Goal: Transaction & Acquisition: Book appointment/travel/reservation

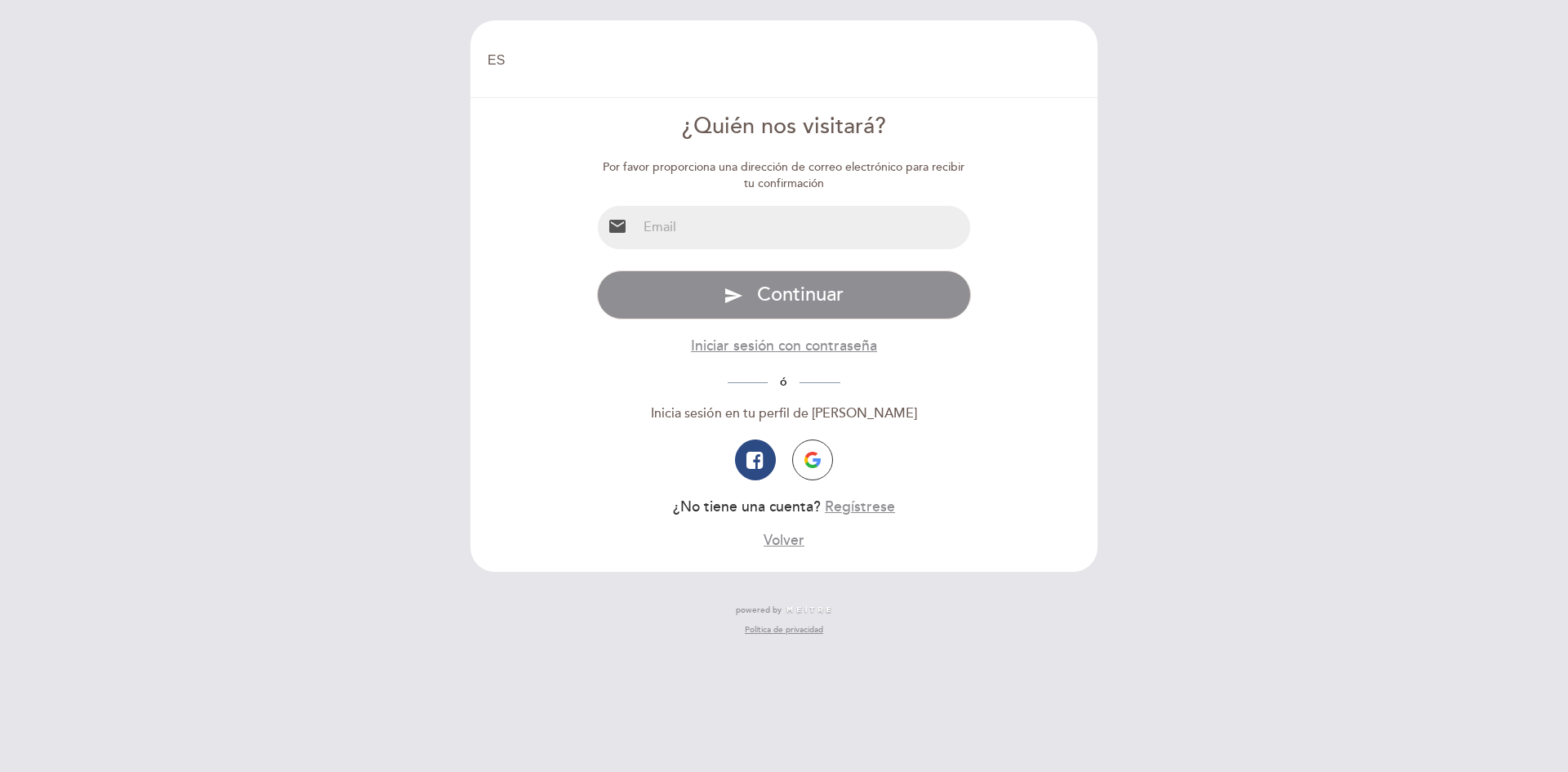
select select "es"
click at [746, 229] on input "email" at bounding box center [804, 228] width 334 height 44
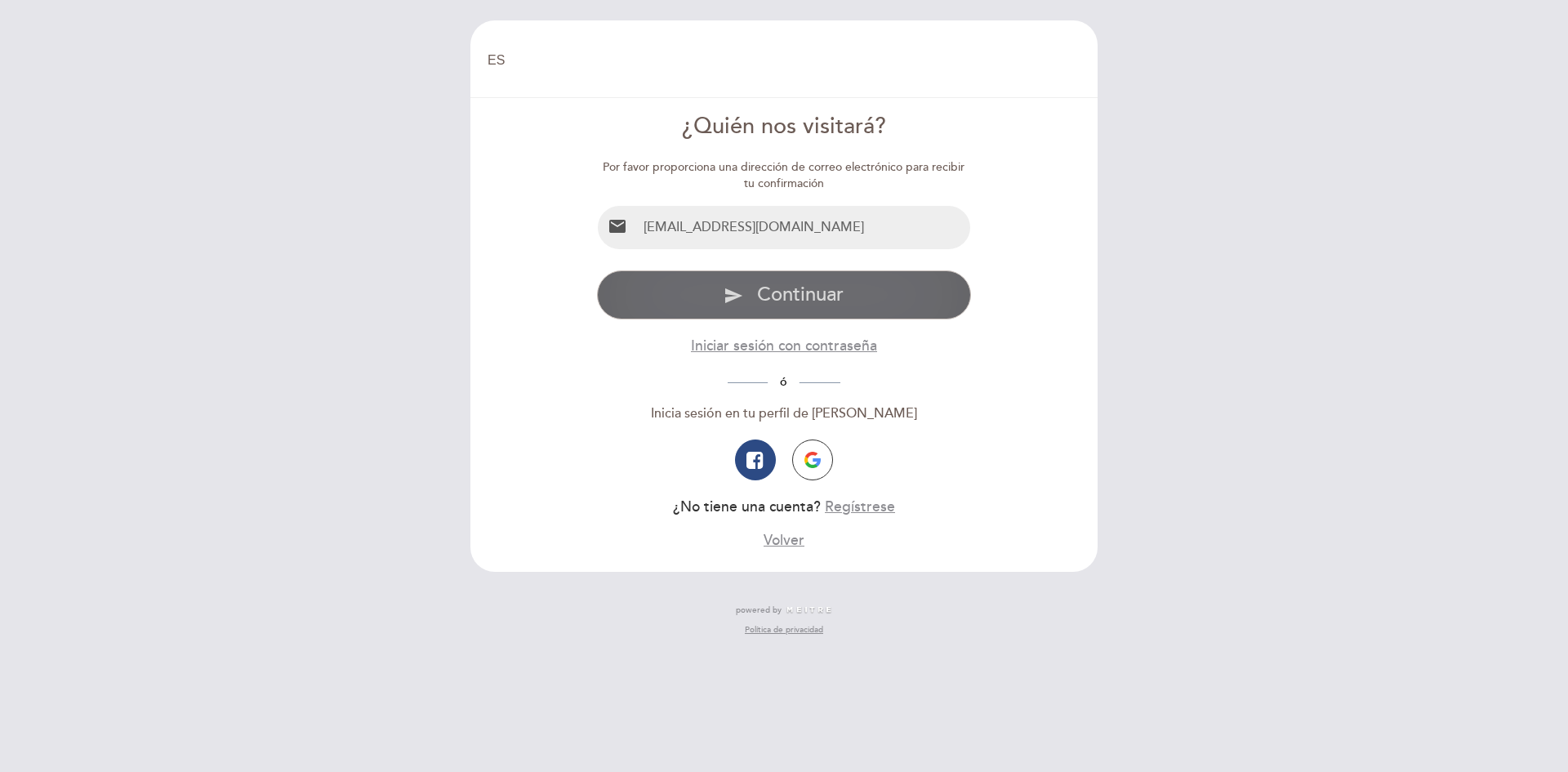
type input "[EMAIL_ADDRESS][DOMAIN_NAME]"
click at [814, 295] on span "Continuar" at bounding box center [800, 294] width 86 height 24
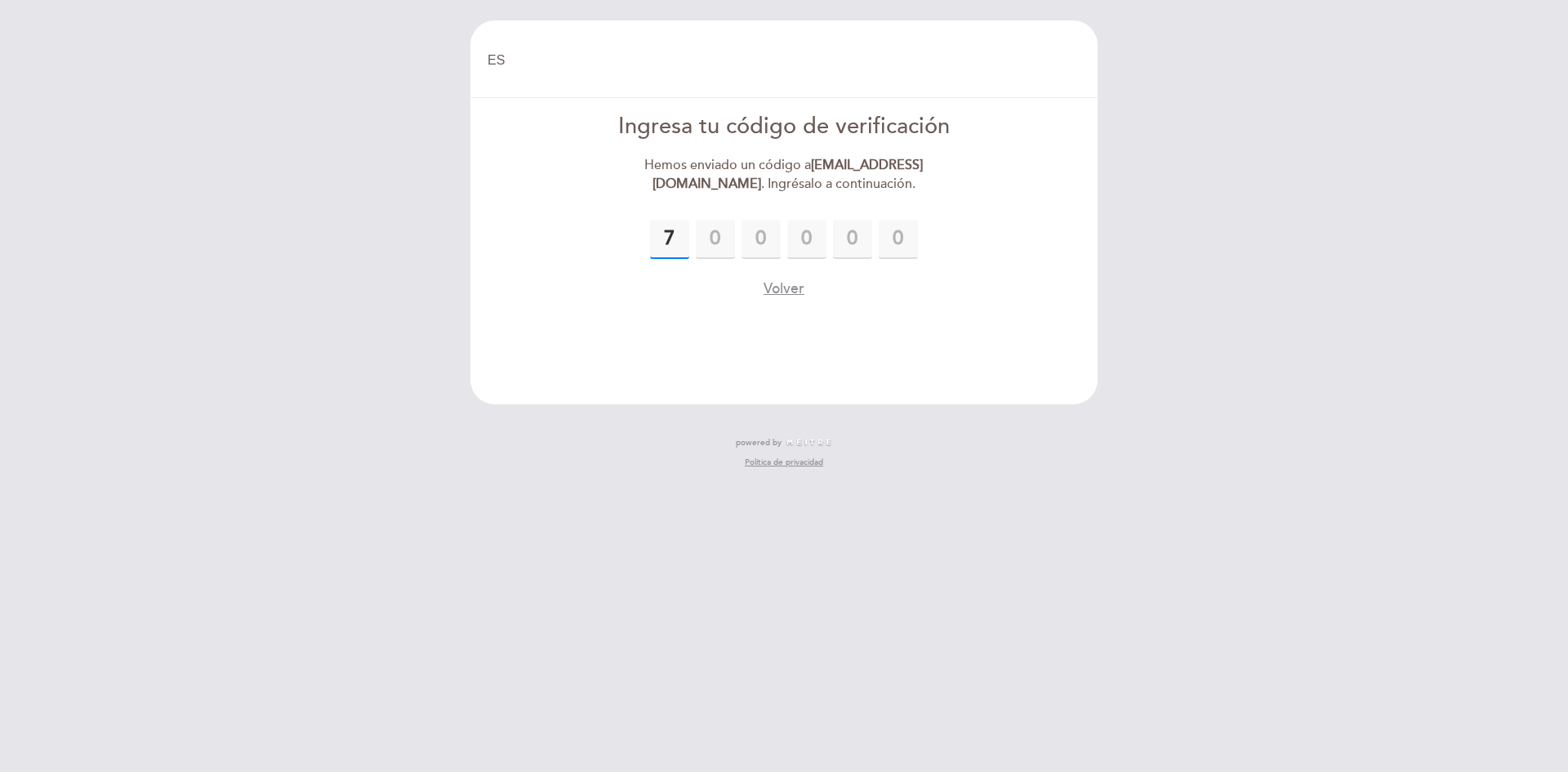
type input "7"
type input "0"
type input "5"
type input "7"
type input "4"
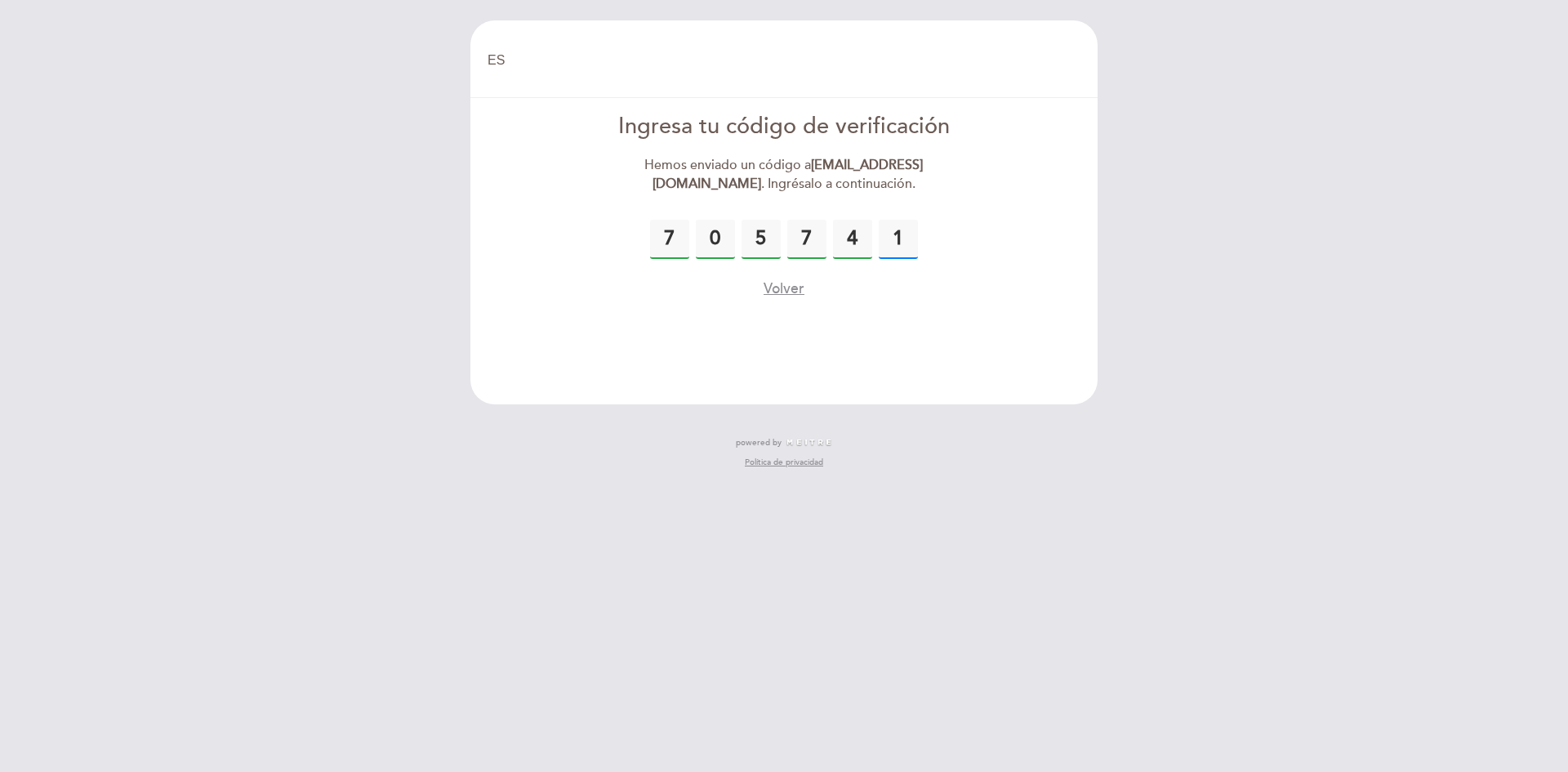
type input "1"
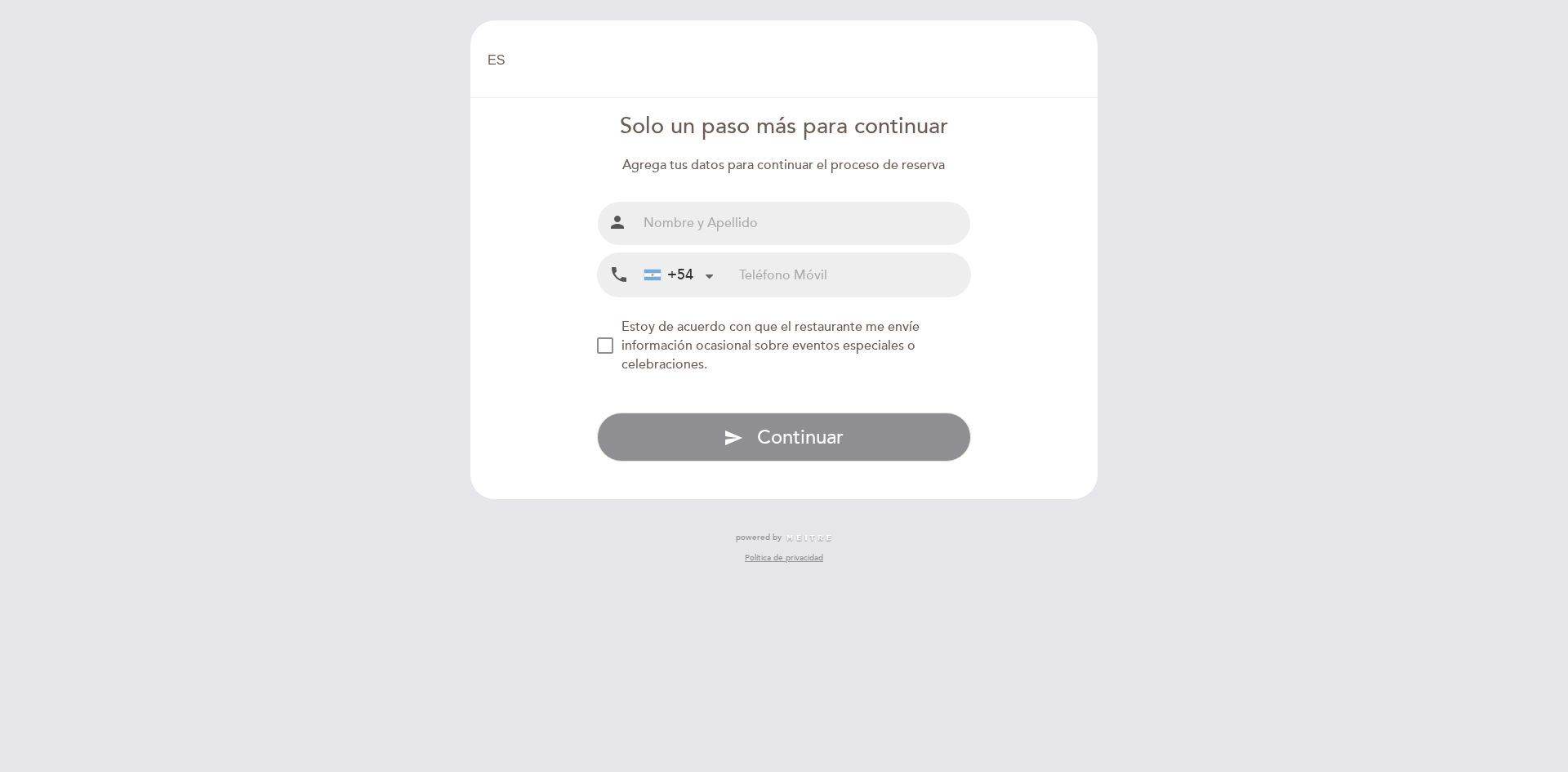
click at [775, 236] on input "text" at bounding box center [804, 223] width 334 height 44
click at [764, 224] on input "[PERSON_NAME]" at bounding box center [804, 223] width 334 height 44
type input "[PERSON_NAME]"
click at [803, 288] on input "tel" at bounding box center [854, 275] width 231 height 44
type input "1132459935"
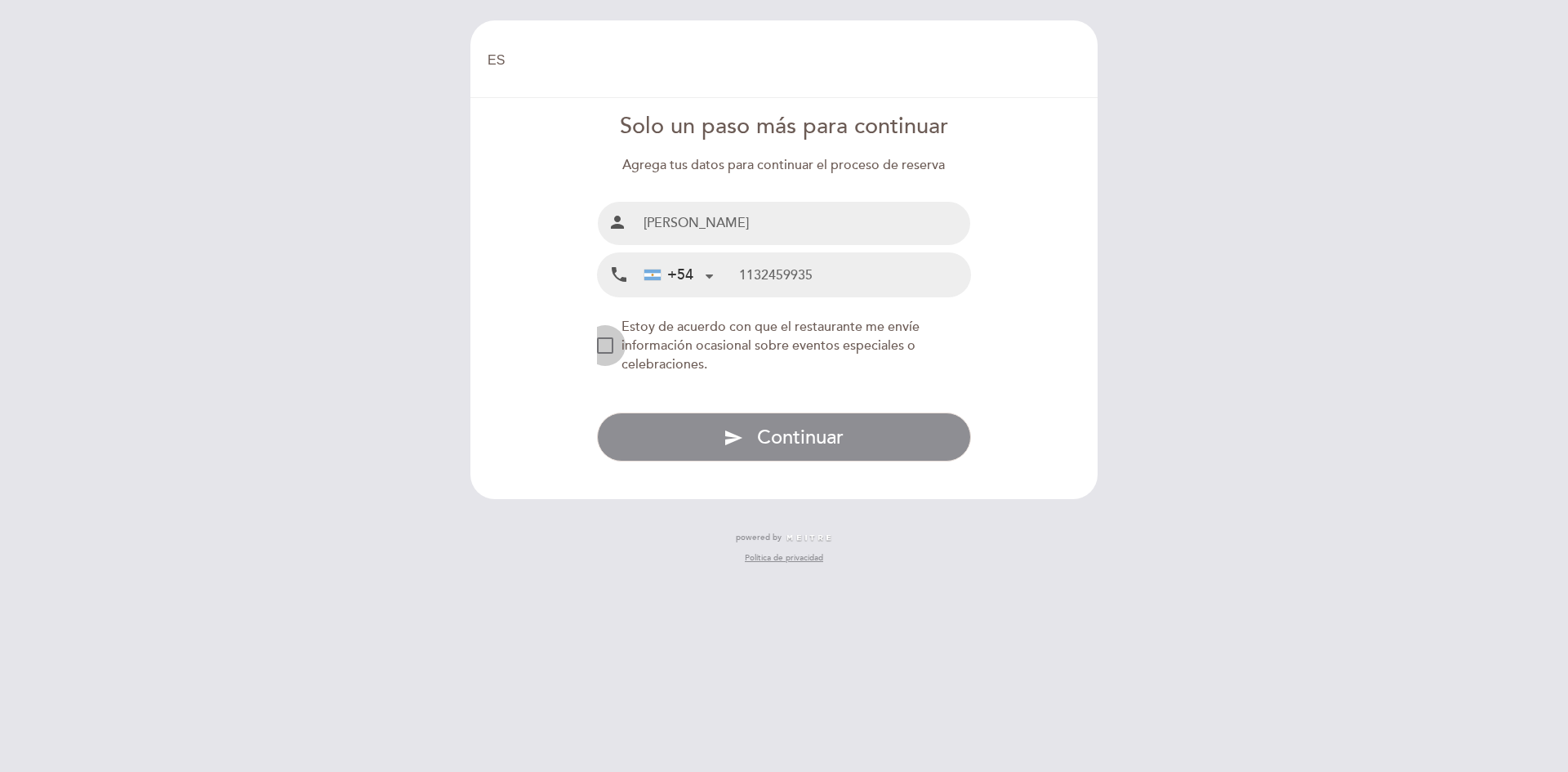
click at [604, 342] on div "NEW_MODAL_AGREE_RESTAURANT_SEND_OCCASIONAL_INFO" at bounding box center [605, 345] width 16 height 16
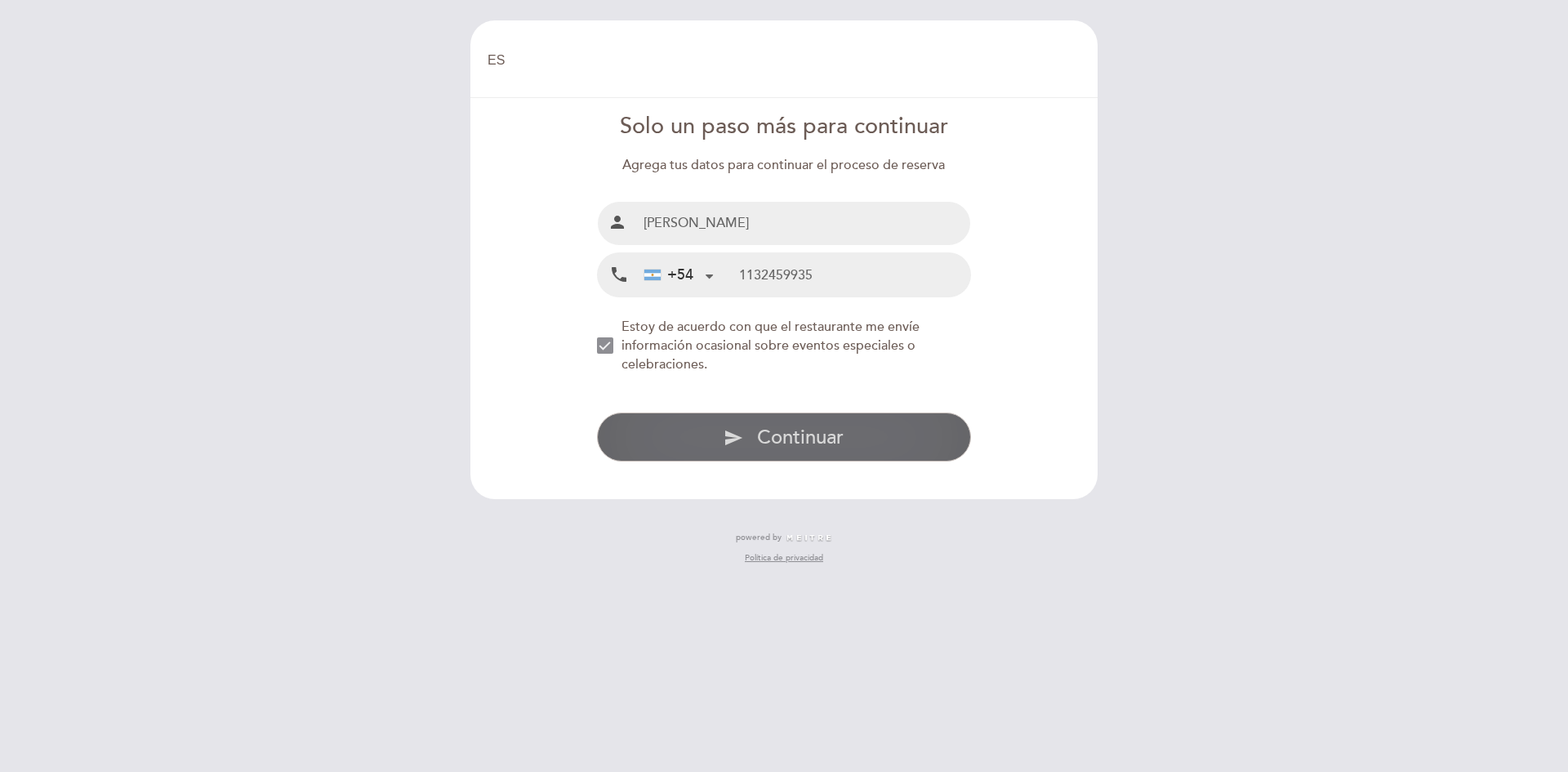
click at [758, 428] on span "Continuar" at bounding box center [800, 437] width 86 height 24
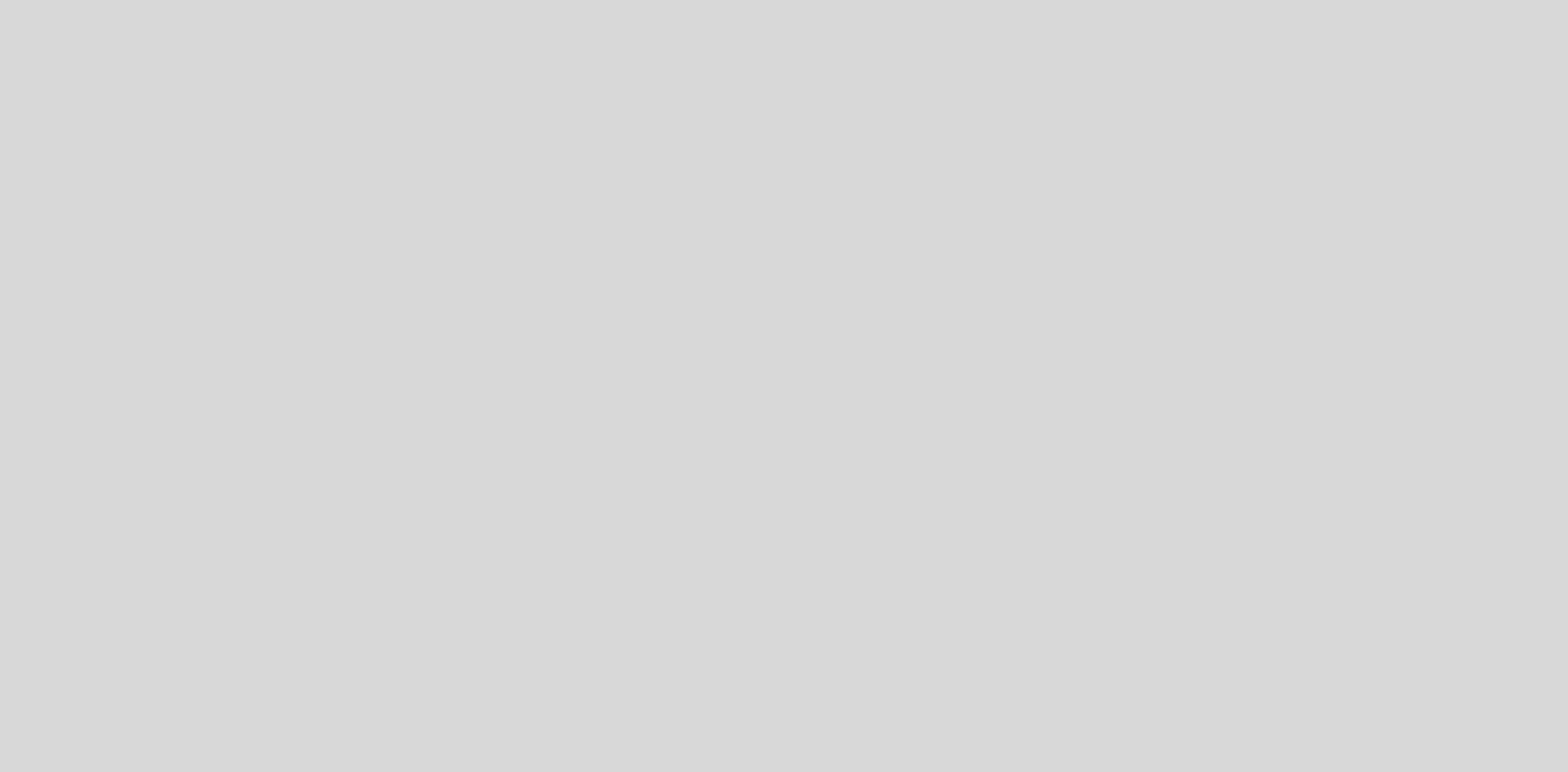
select select "es"
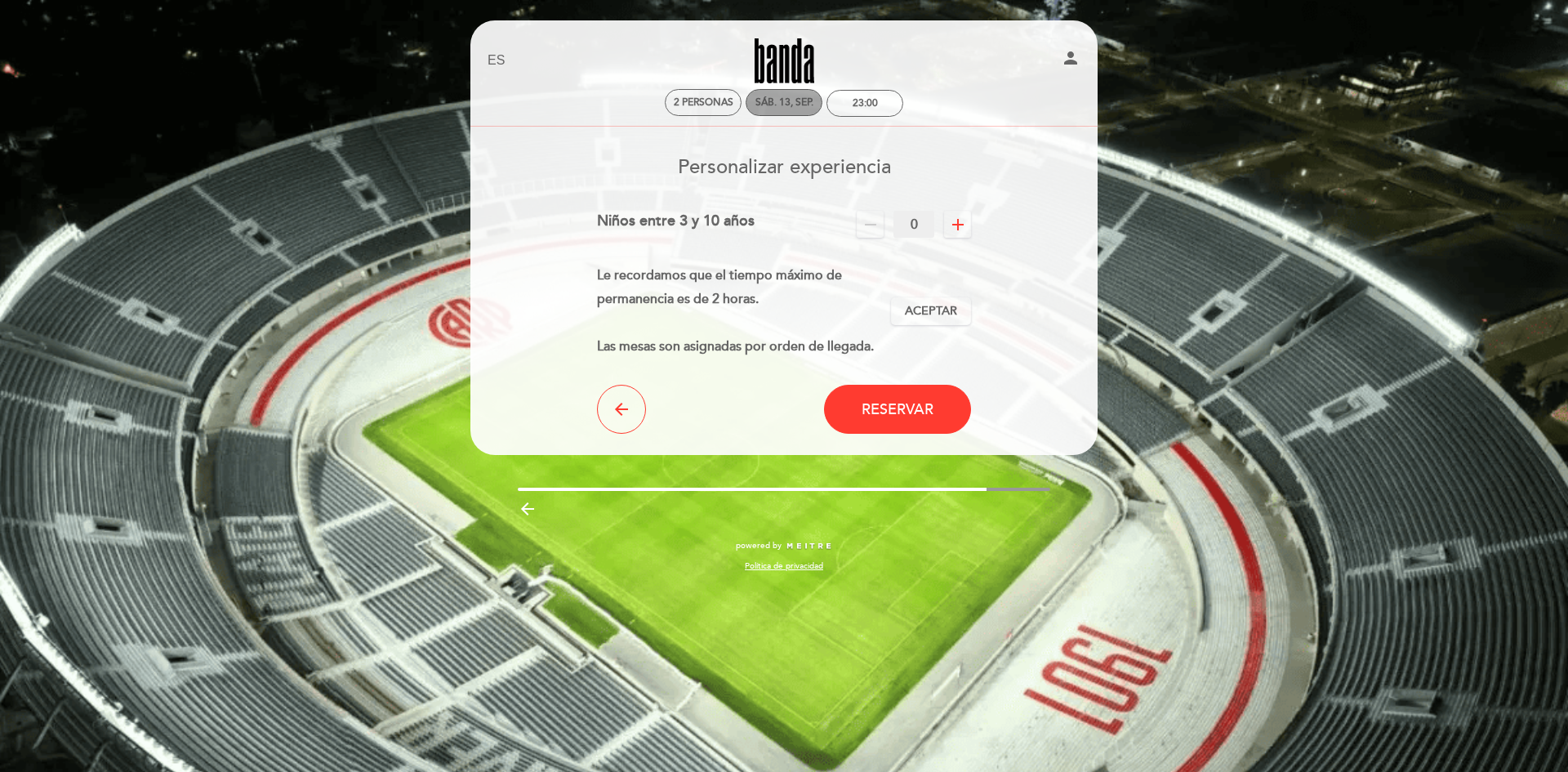
click at [779, 100] on div "sáb. 13, sep." at bounding box center [784, 102] width 58 height 12
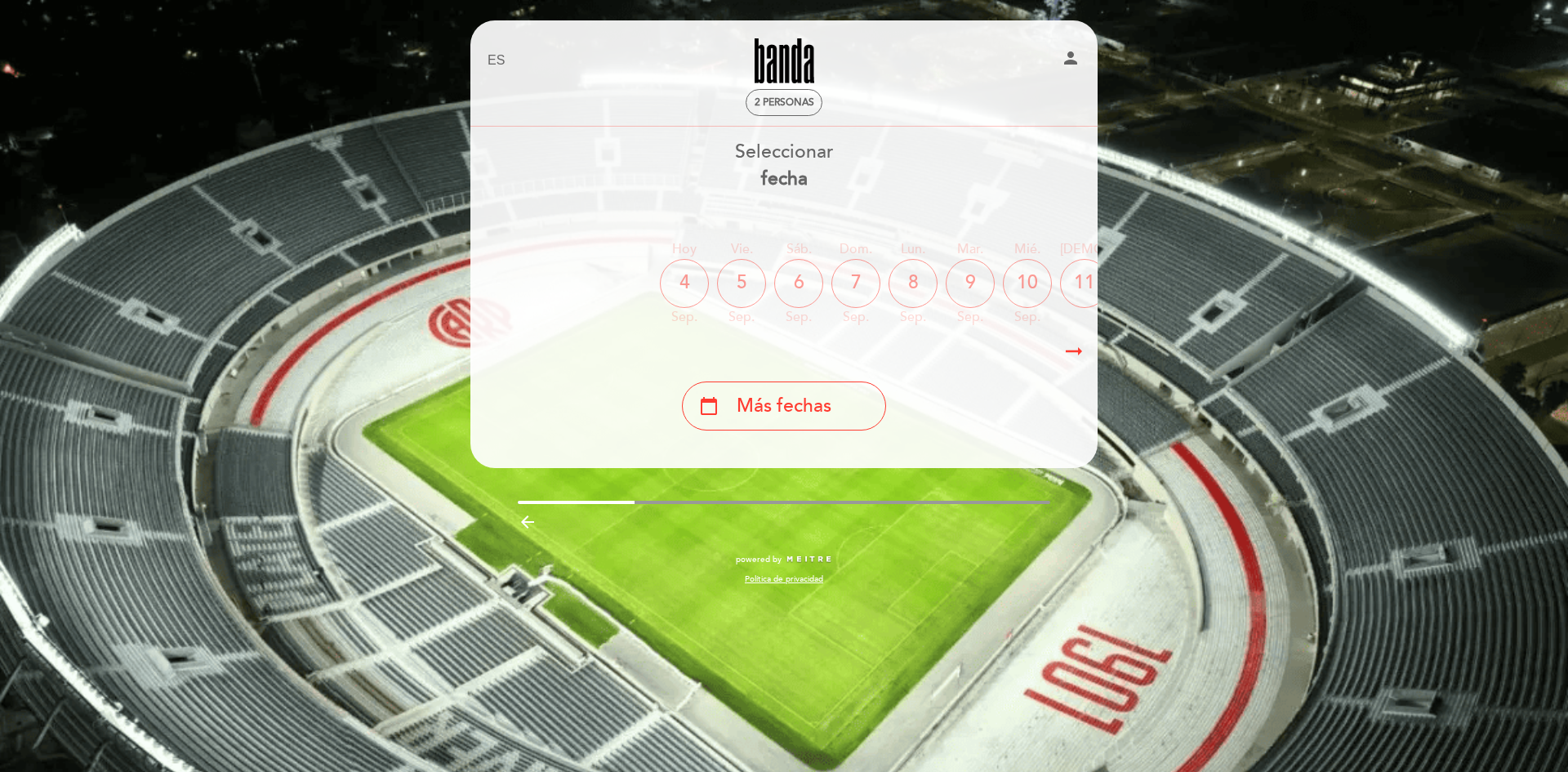
click at [1077, 352] on icon "arrow_right_alt" at bounding box center [1074, 351] width 25 height 35
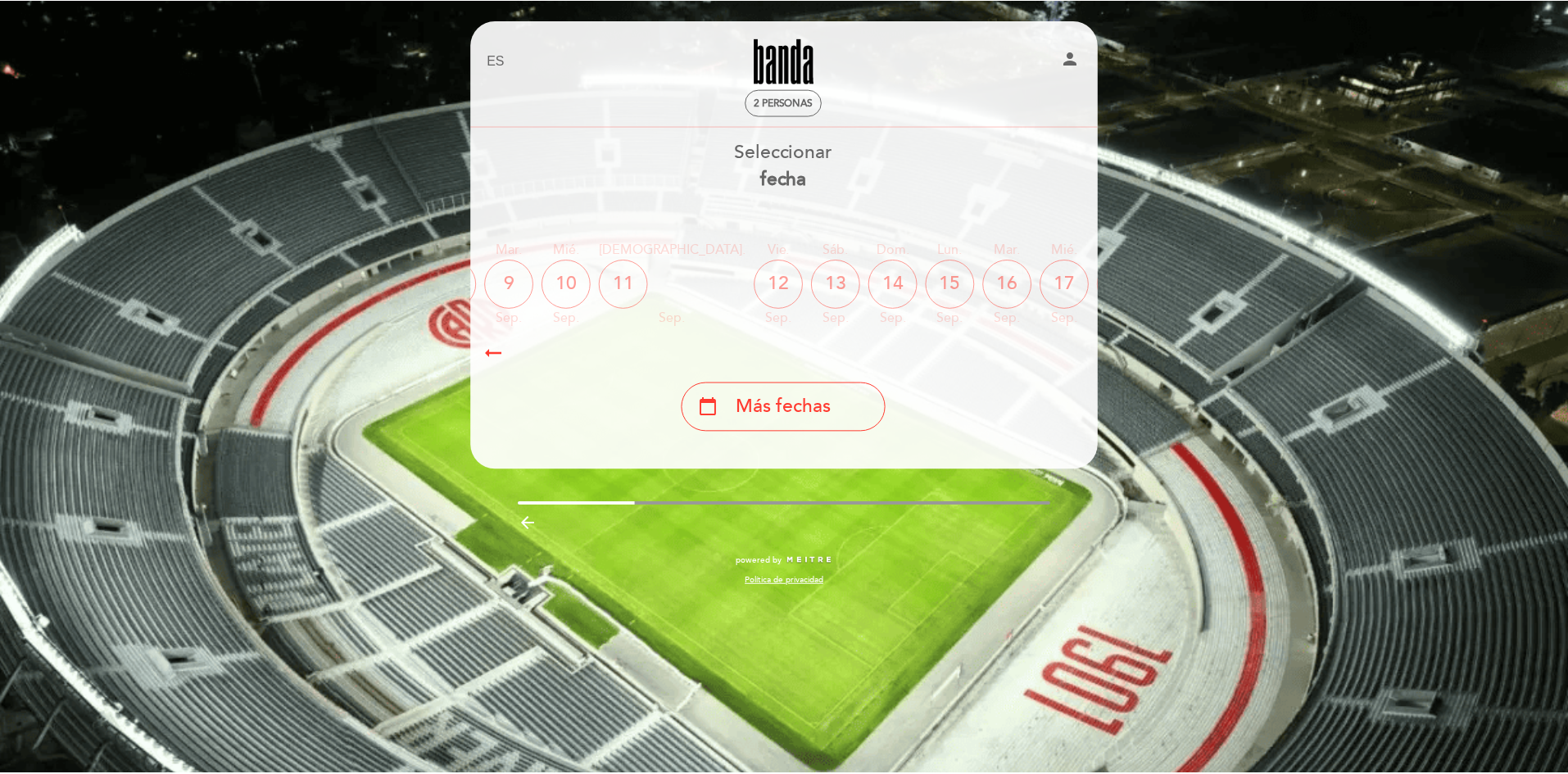
scroll to position [0, 477]
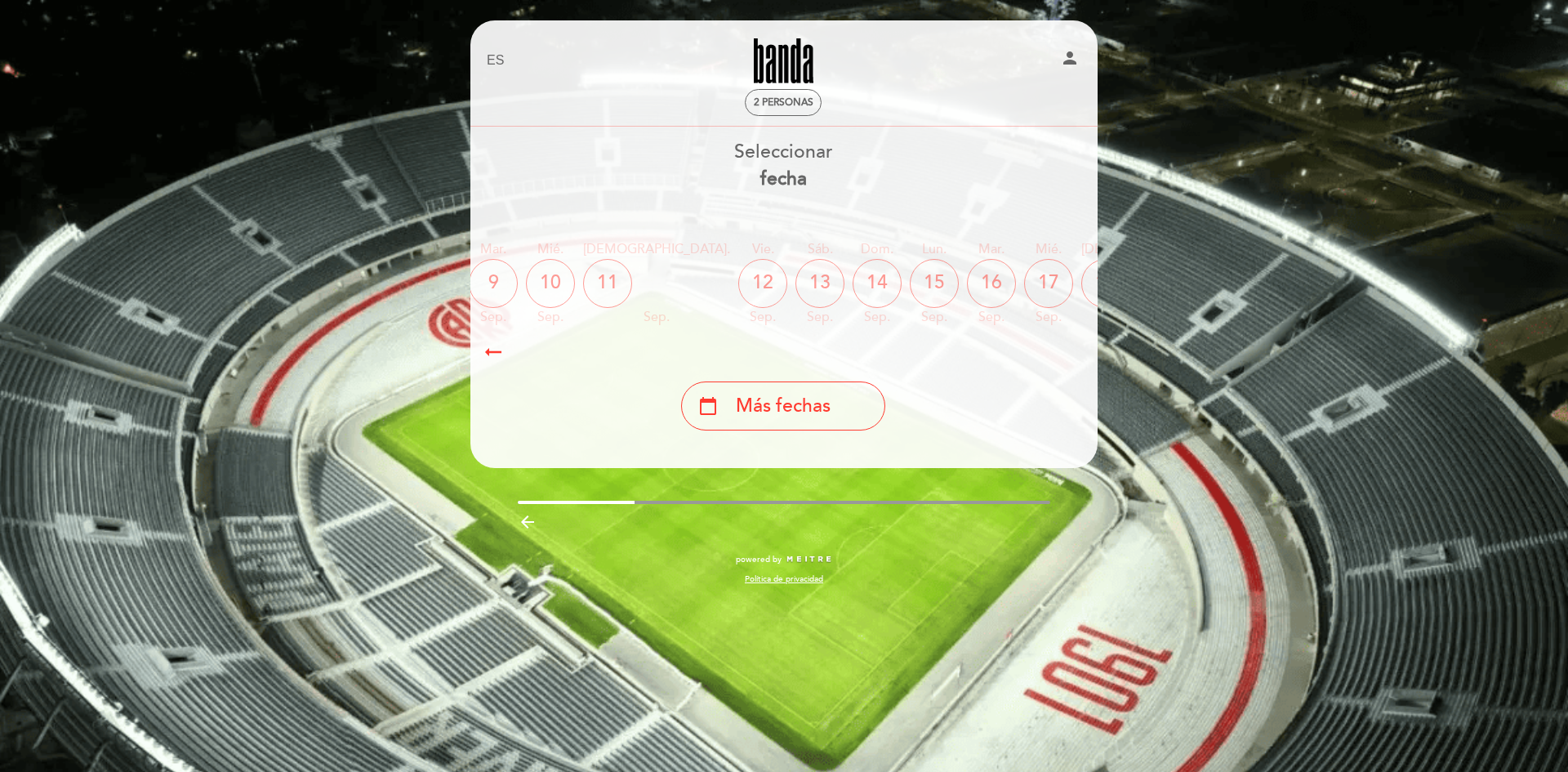
click at [738, 281] on div "12" at bounding box center [763, 284] width 49 height 49
click at [724, 406] on div "calendar_today Más fechas" at bounding box center [783, 406] width 204 height 49
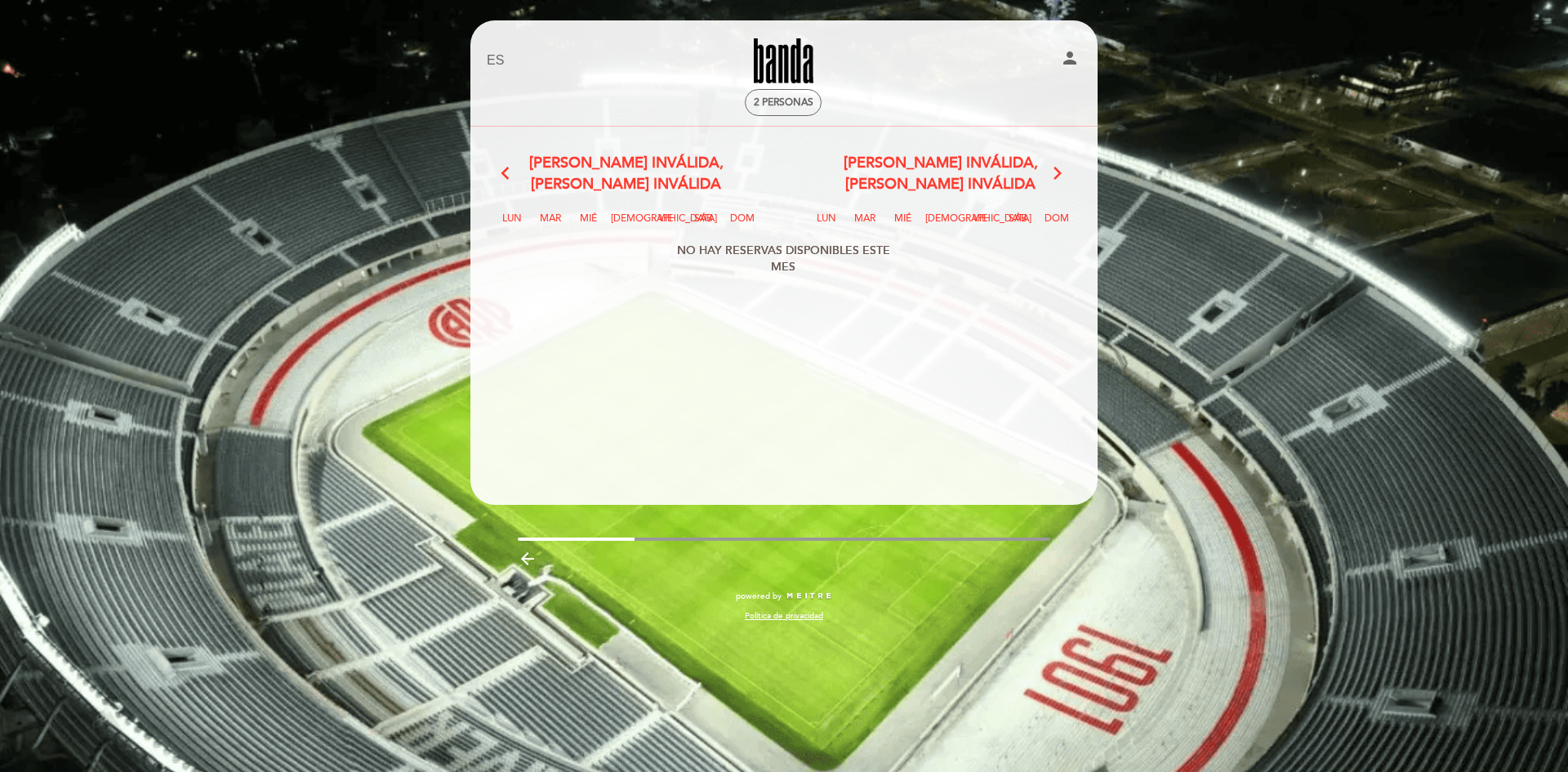
click at [467, 96] on div "EN ES PT Banda person 2 personas Bienvenido Bienvenido, Mia Guadalupe Rolón Cam…" at bounding box center [784, 329] width 652 height 617
click at [522, 552] on icon "arrow_backward" at bounding box center [527, 558] width 20 height 20
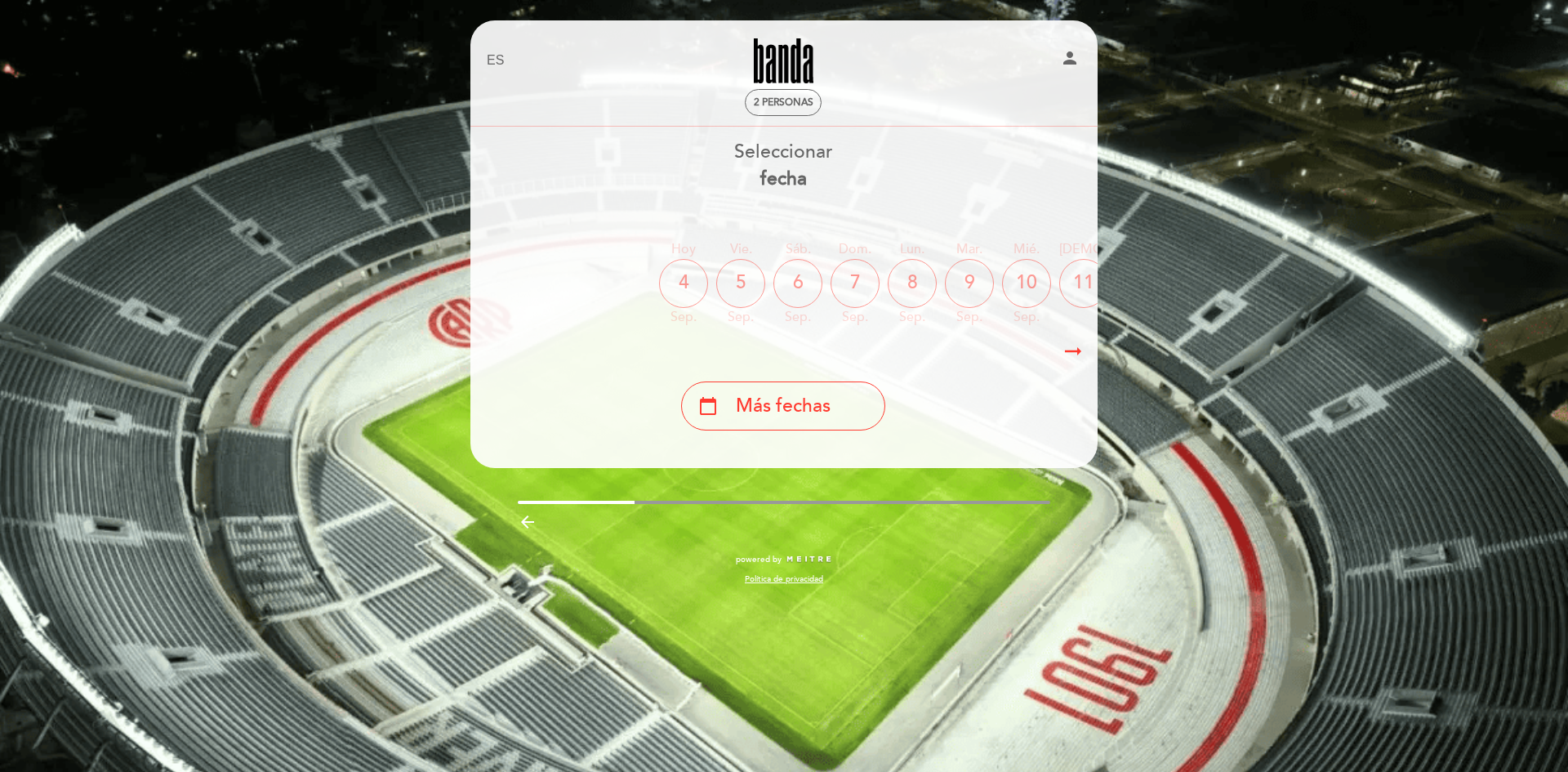
click at [525, 530] on icon "arrow_backward" at bounding box center [527, 521] width 20 height 20
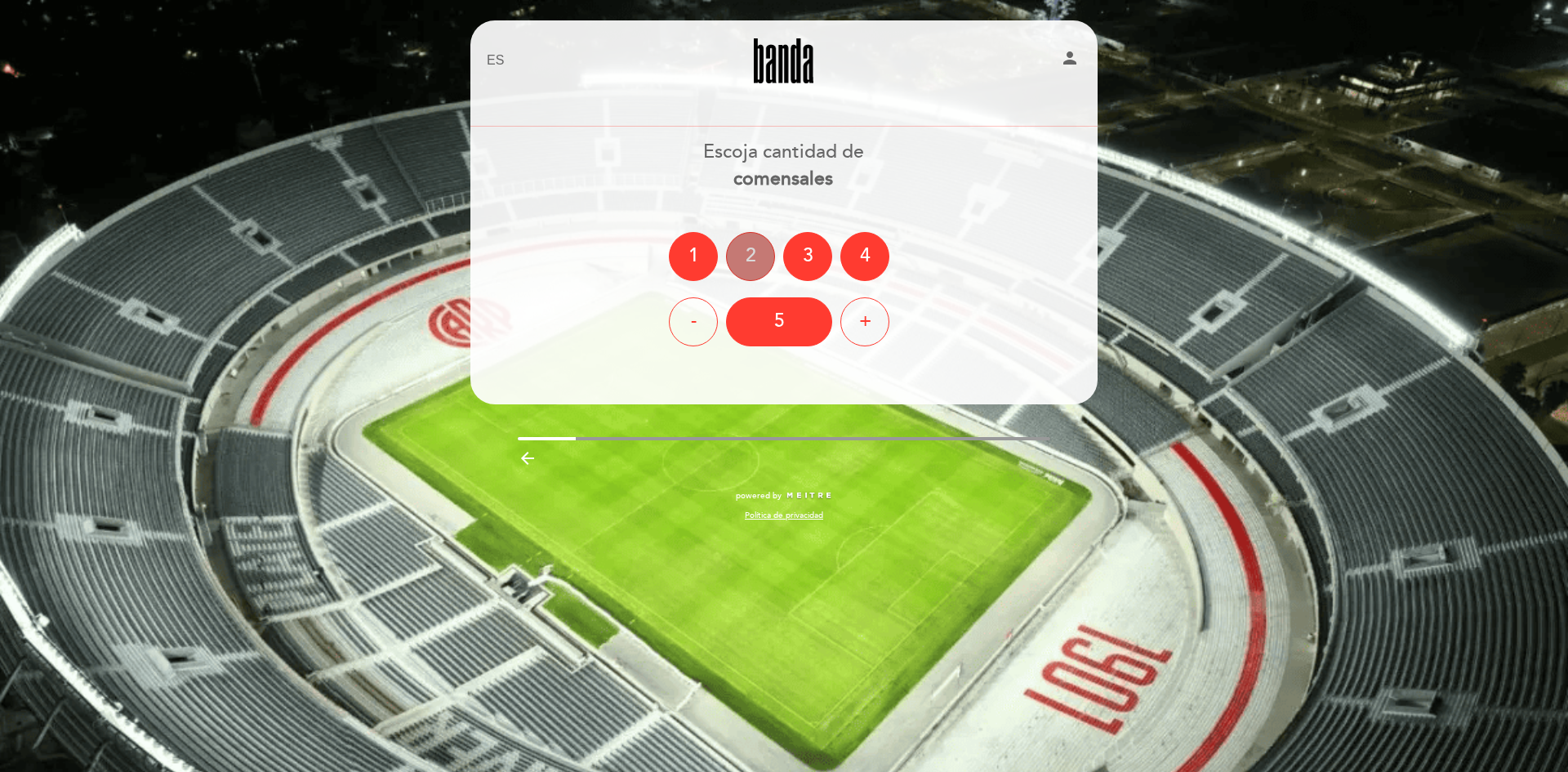
click at [740, 254] on div "2" at bounding box center [750, 256] width 49 height 49
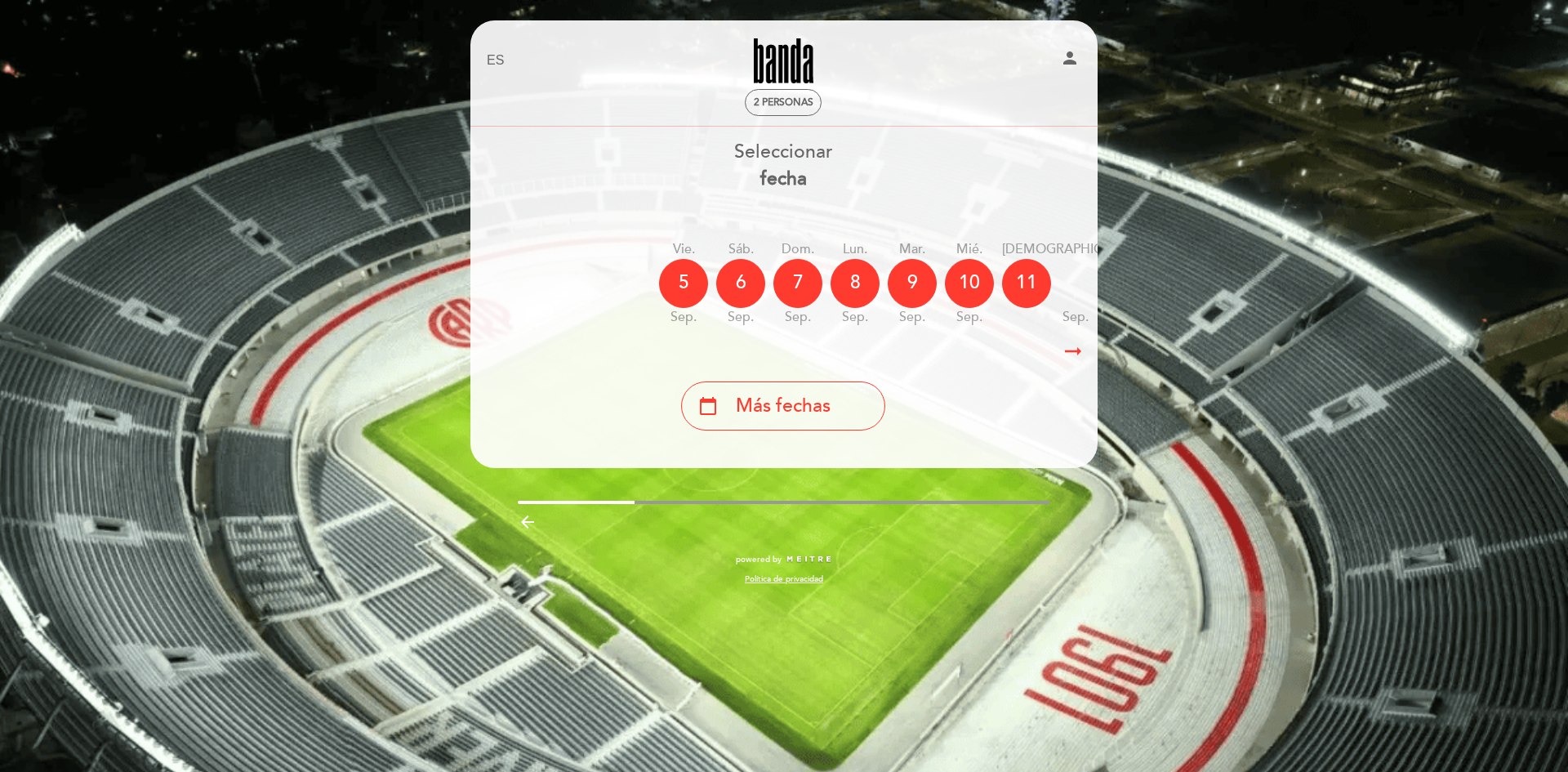
click at [1157, 278] on div "12" at bounding box center [1181, 284] width 49 height 49
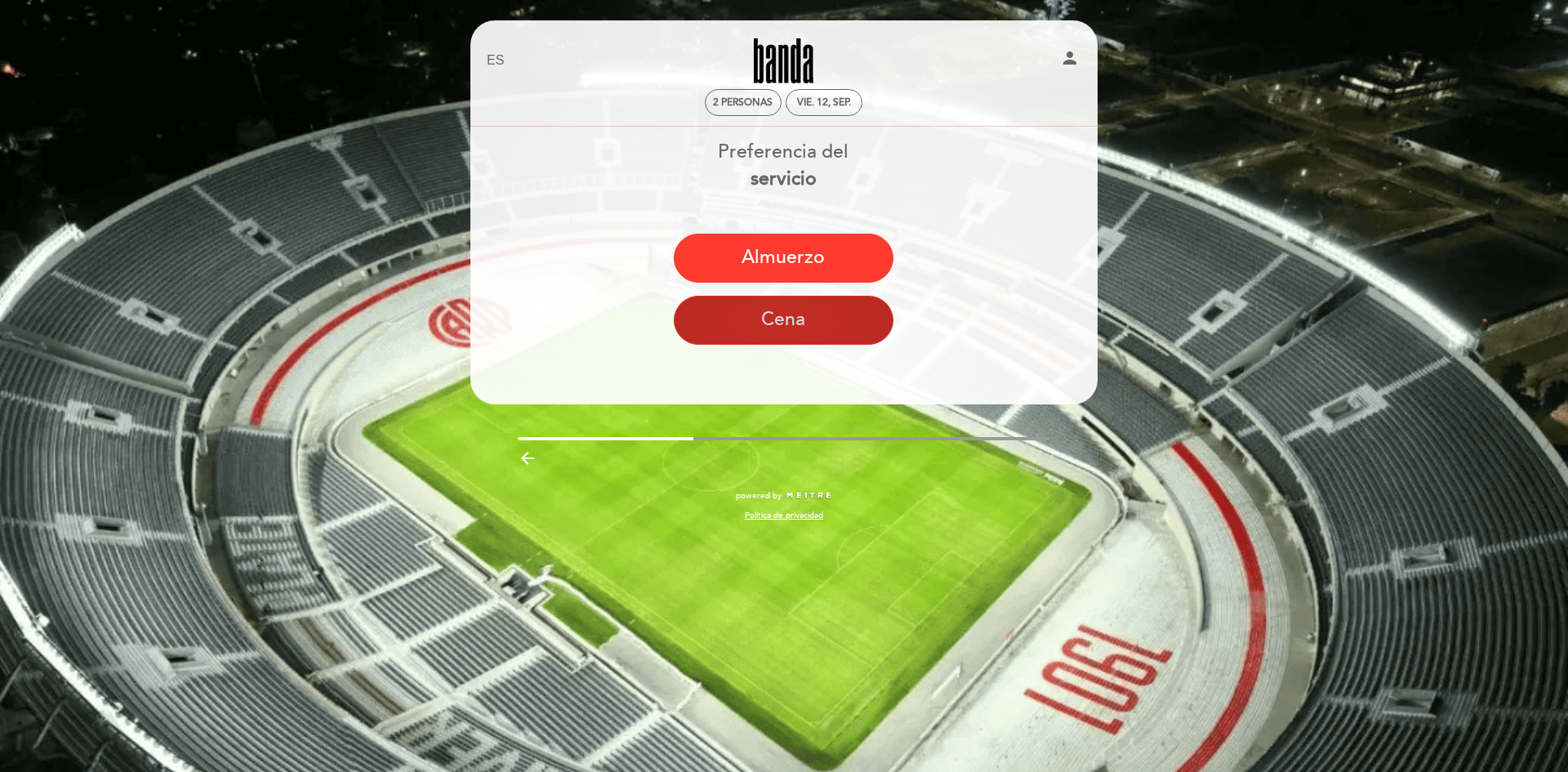
click at [782, 320] on button "Cena" at bounding box center [783, 320] width 219 height 49
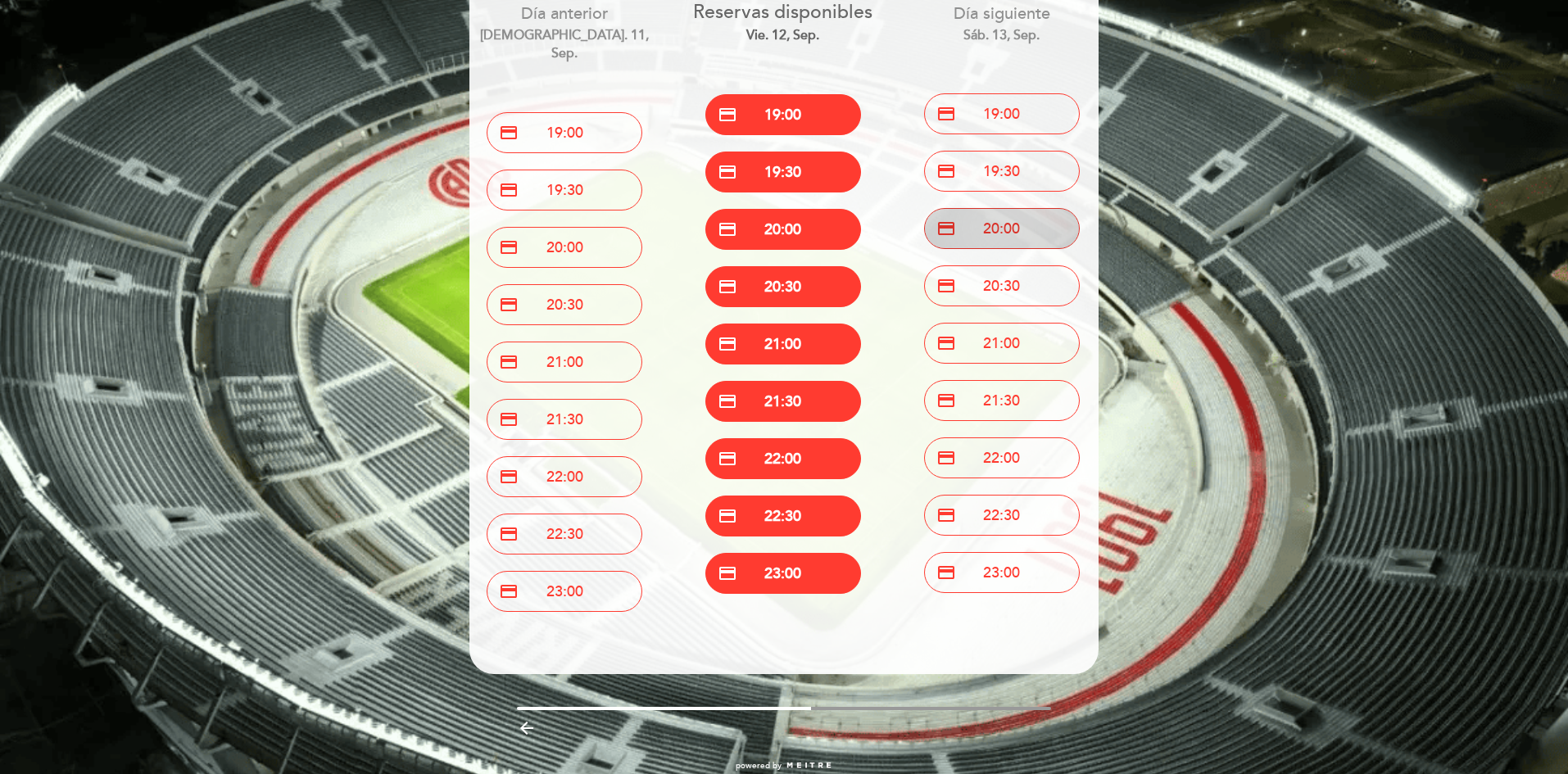
scroll to position [155, 0]
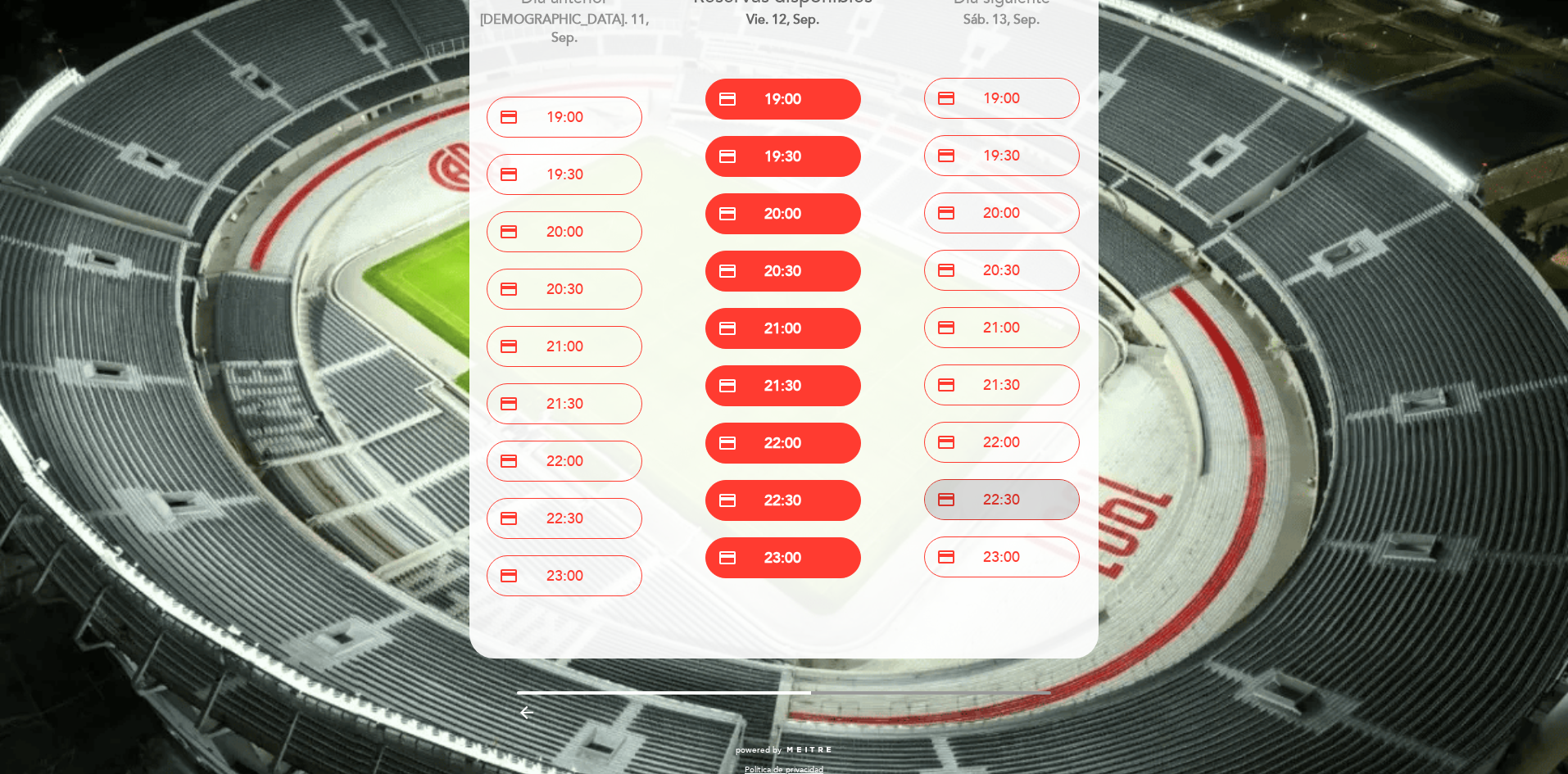
click at [983, 506] on button "credit_card 22:30" at bounding box center [1001, 499] width 155 height 41
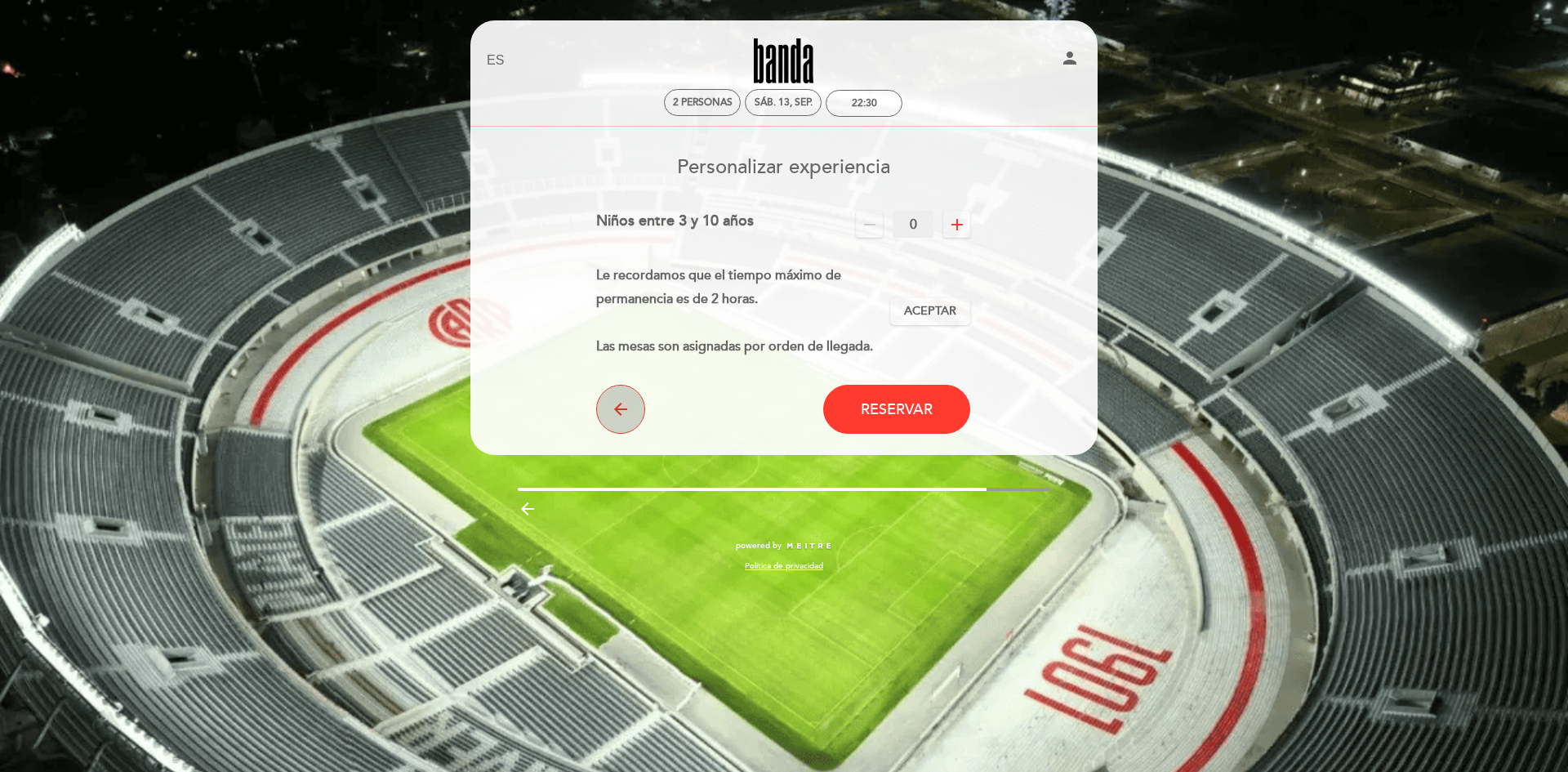
click at [611, 417] on icon "arrow_back" at bounding box center [620, 408] width 20 height 20
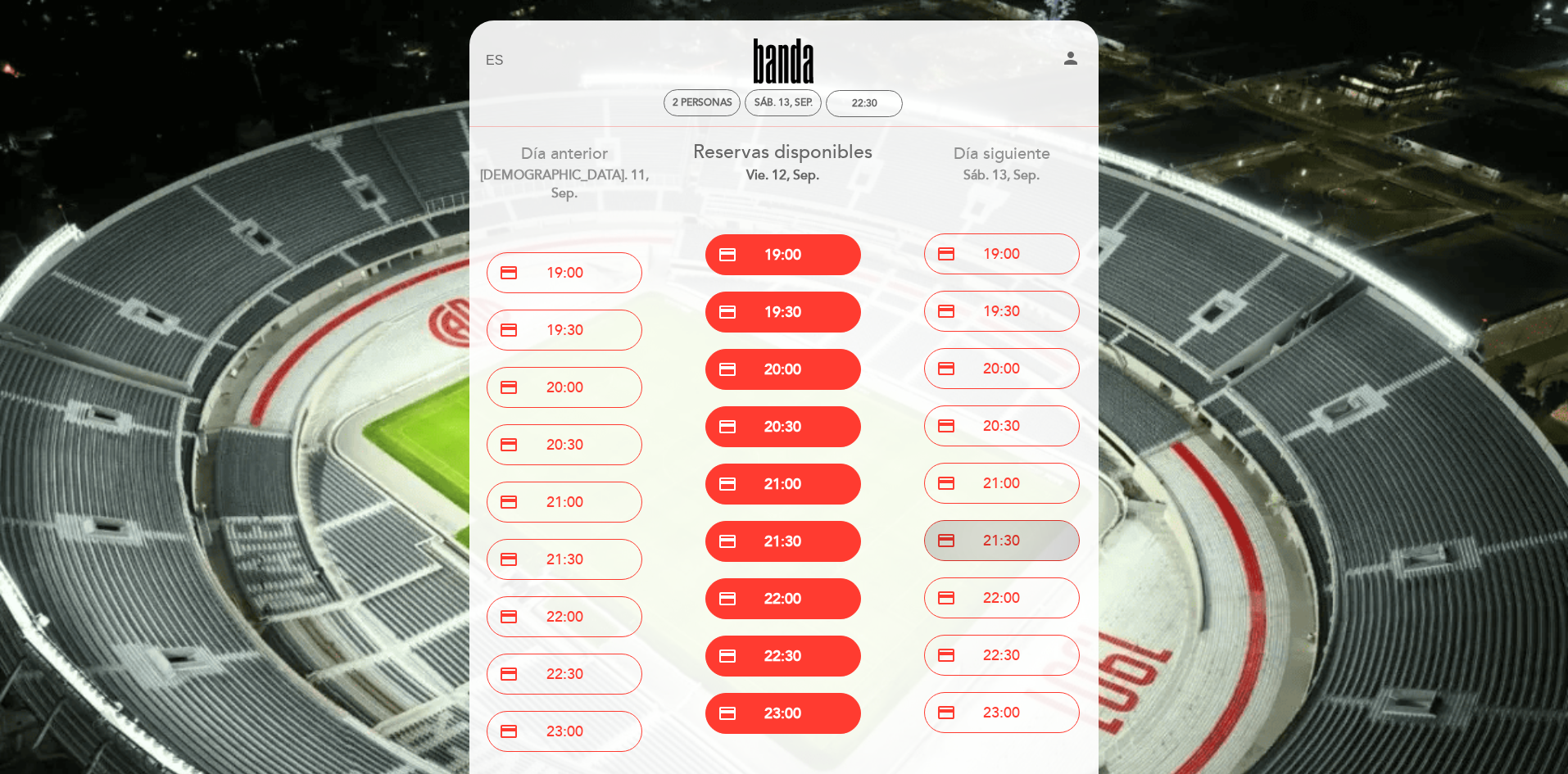
click at [1003, 540] on button "credit_card 21:30" at bounding box center [1001, 540] width 155 height 41
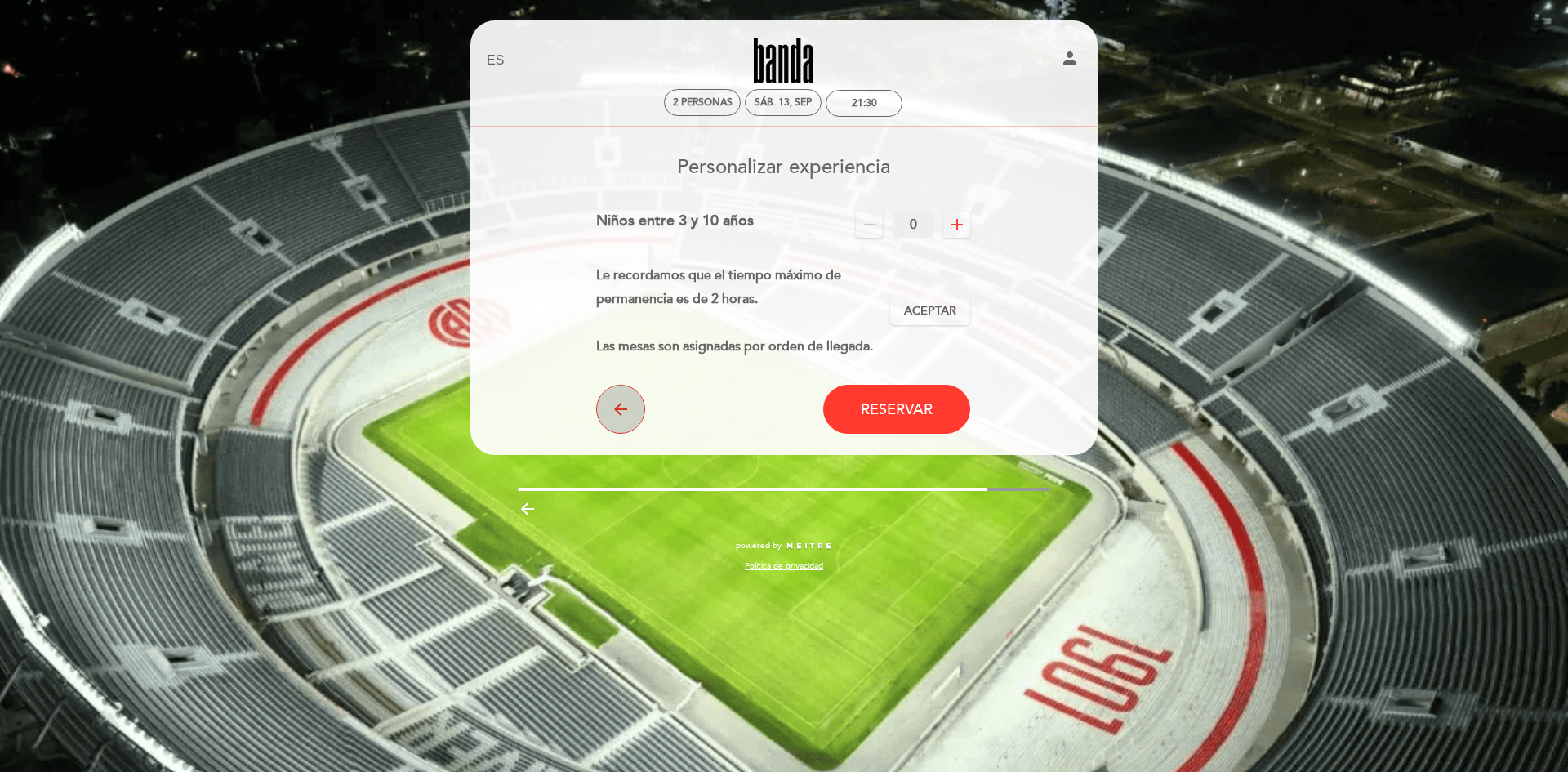
click at [620, 425] on button "arrow_back" at bounding box center [621, 409] width 49 height 49
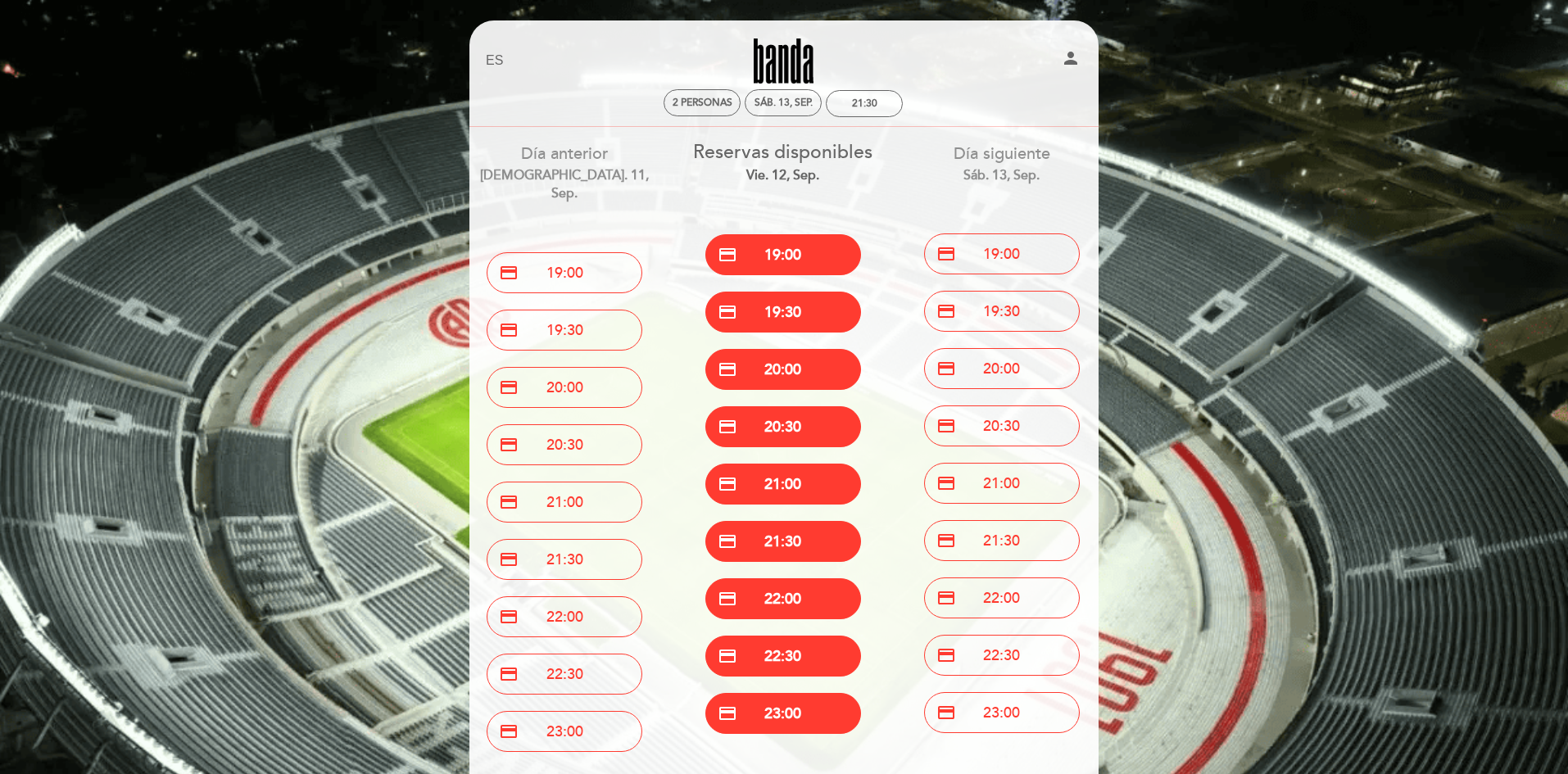
click at [778, 184] on div "vie. 12, sep." at bounding box center [784, 176] width 194 height 19
click at [777, 716] on button "credit_card 23:00" at bounding box center [782, 712] width 155 height 41
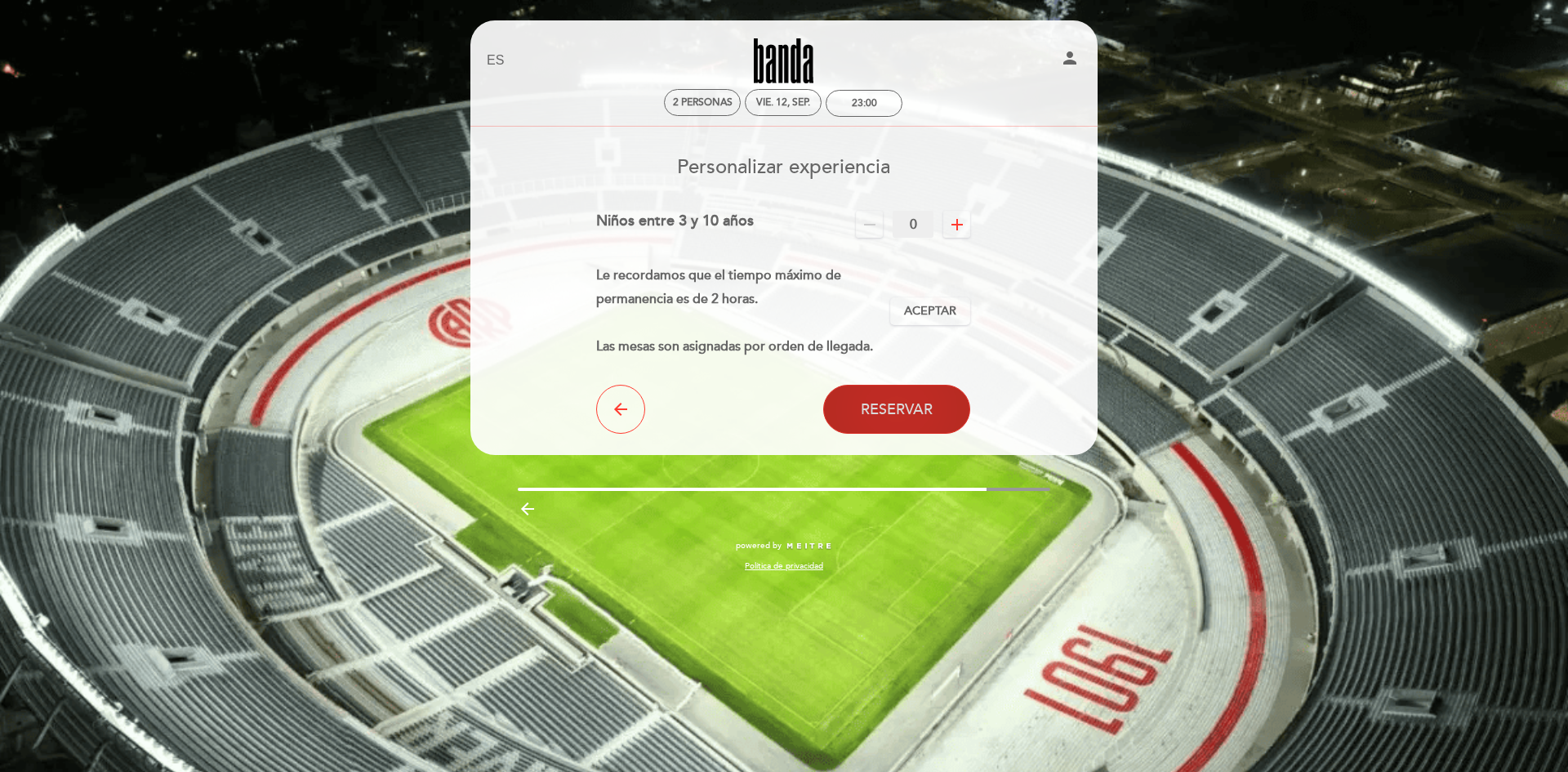
click at [897, 405] on span "Reservar" at bounding box center [897, 408] width 72 height 18
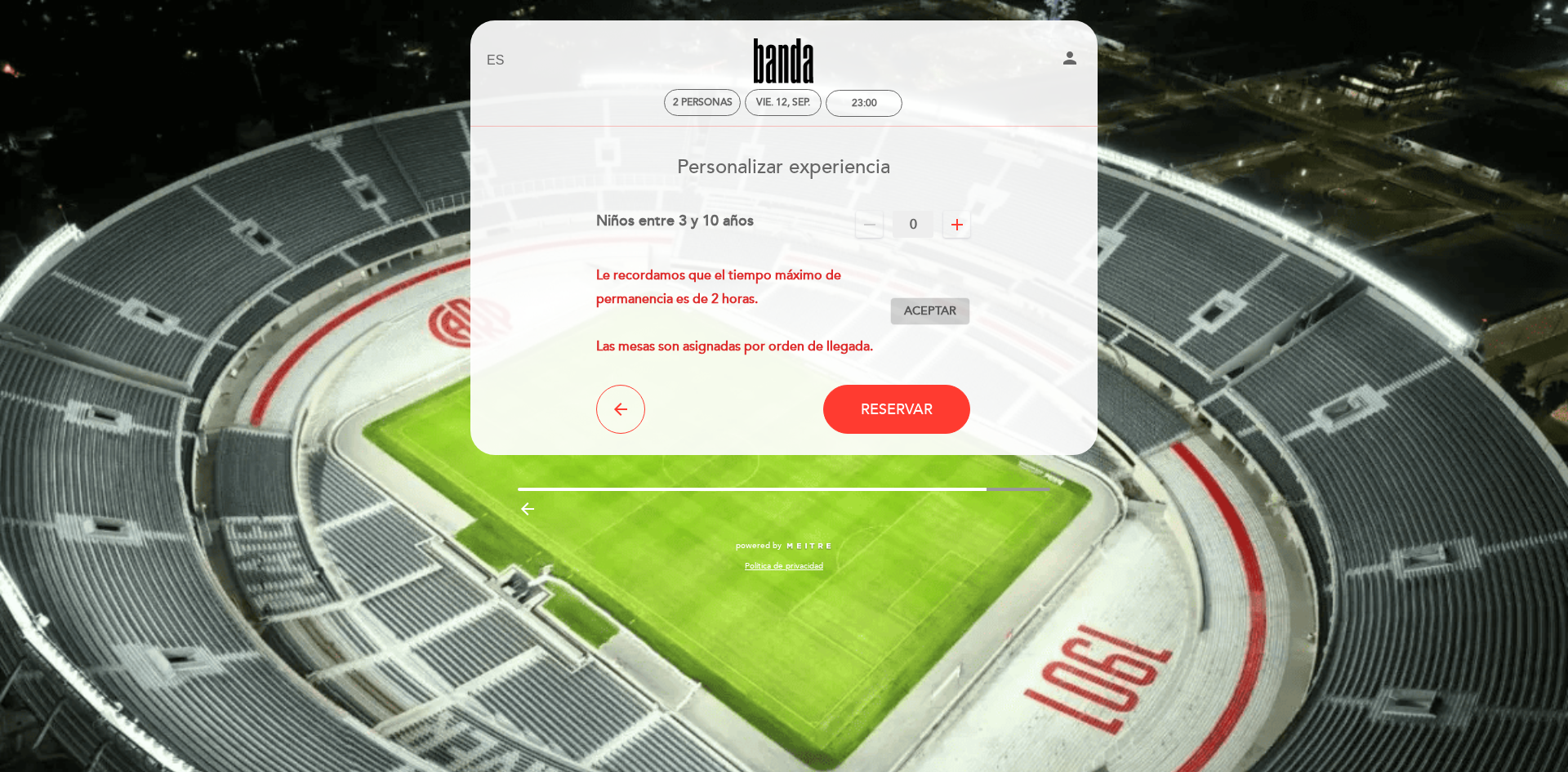
click at [941, 311] on span "Aceptar" at bounding box center [930, 311] width 52 height 17
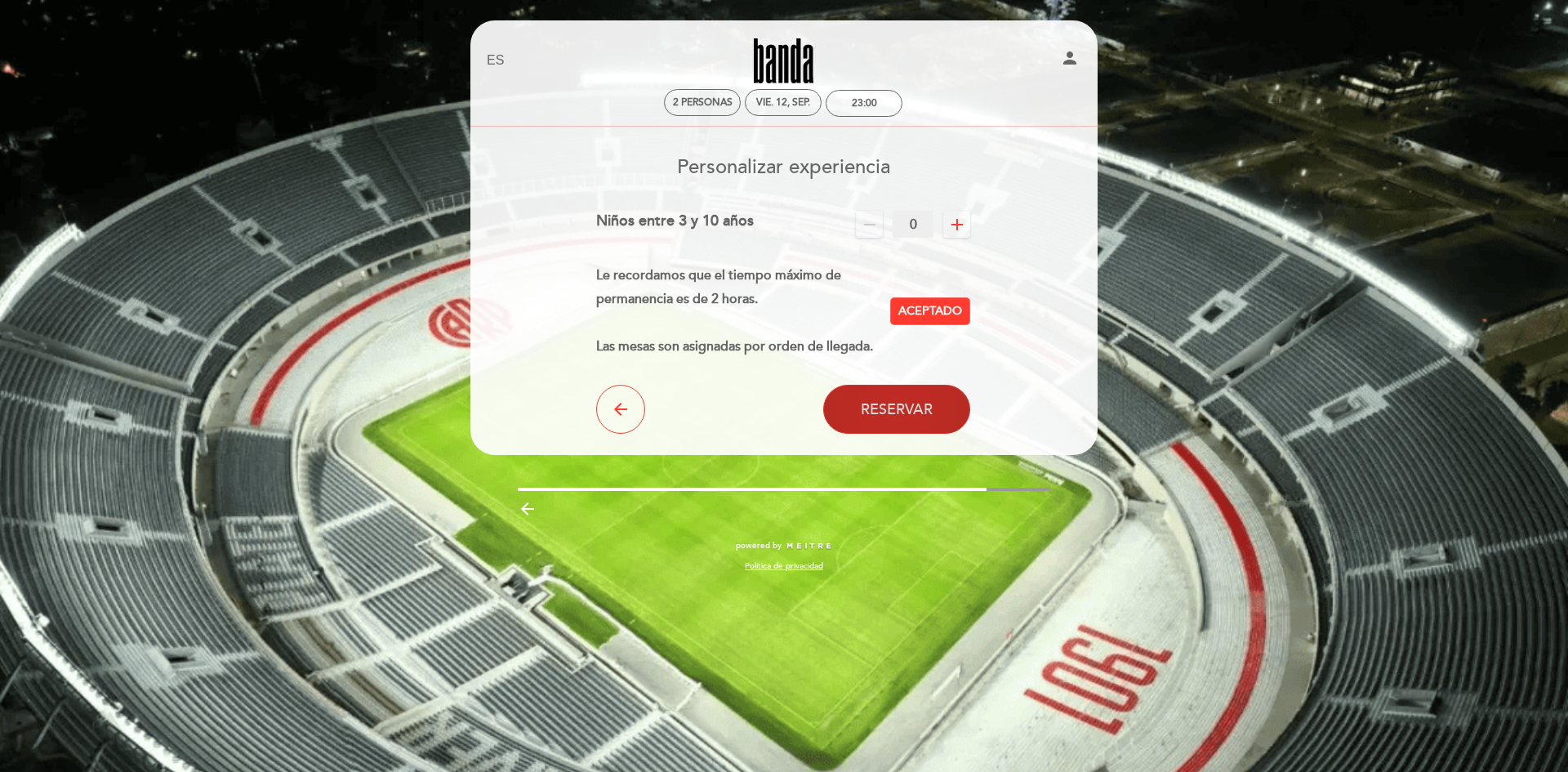
click at [900, 407] on span "Reservar" at bounding box center [897, 408] width 72 height 18
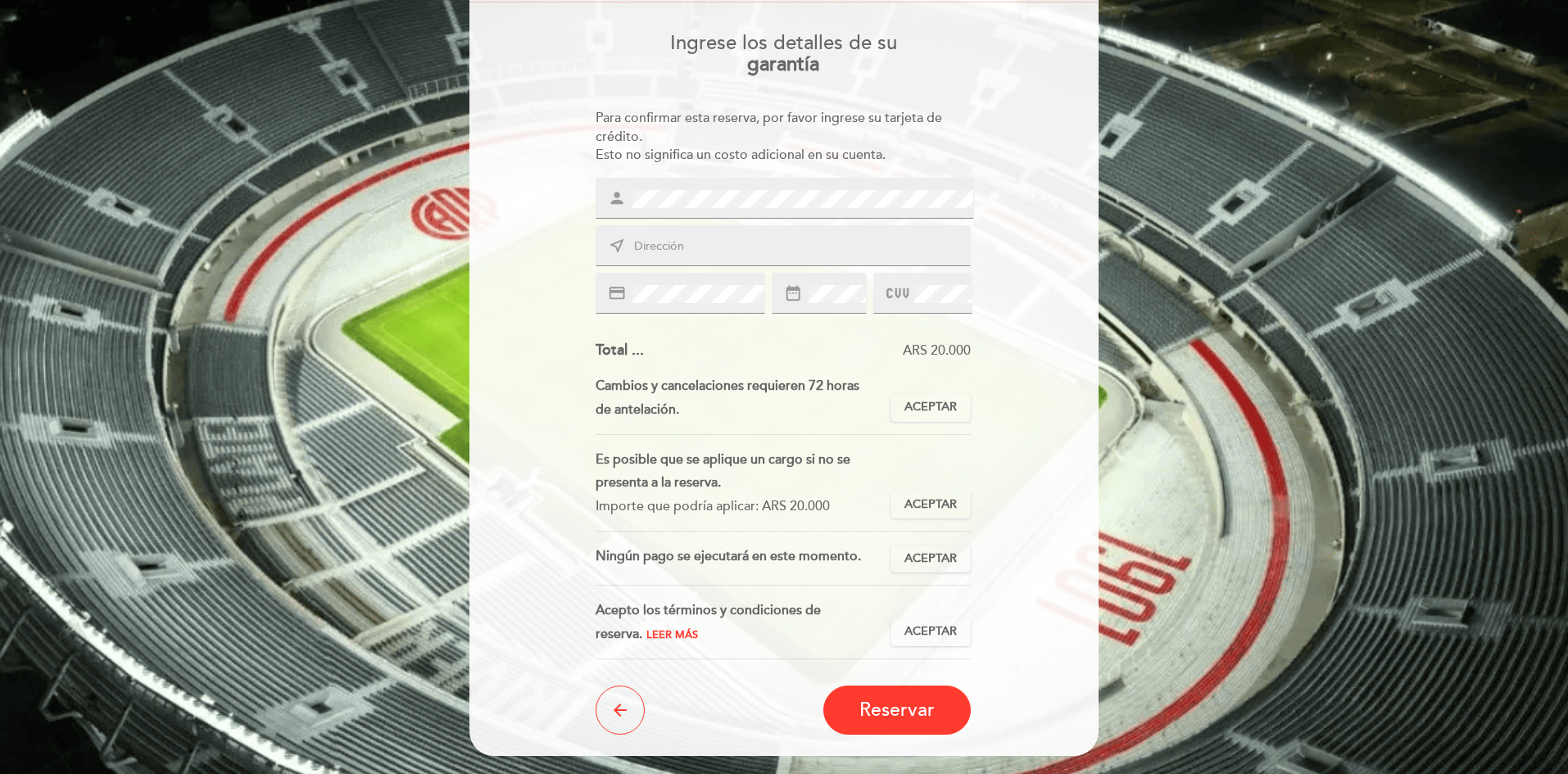
scroll to position [164, 0]
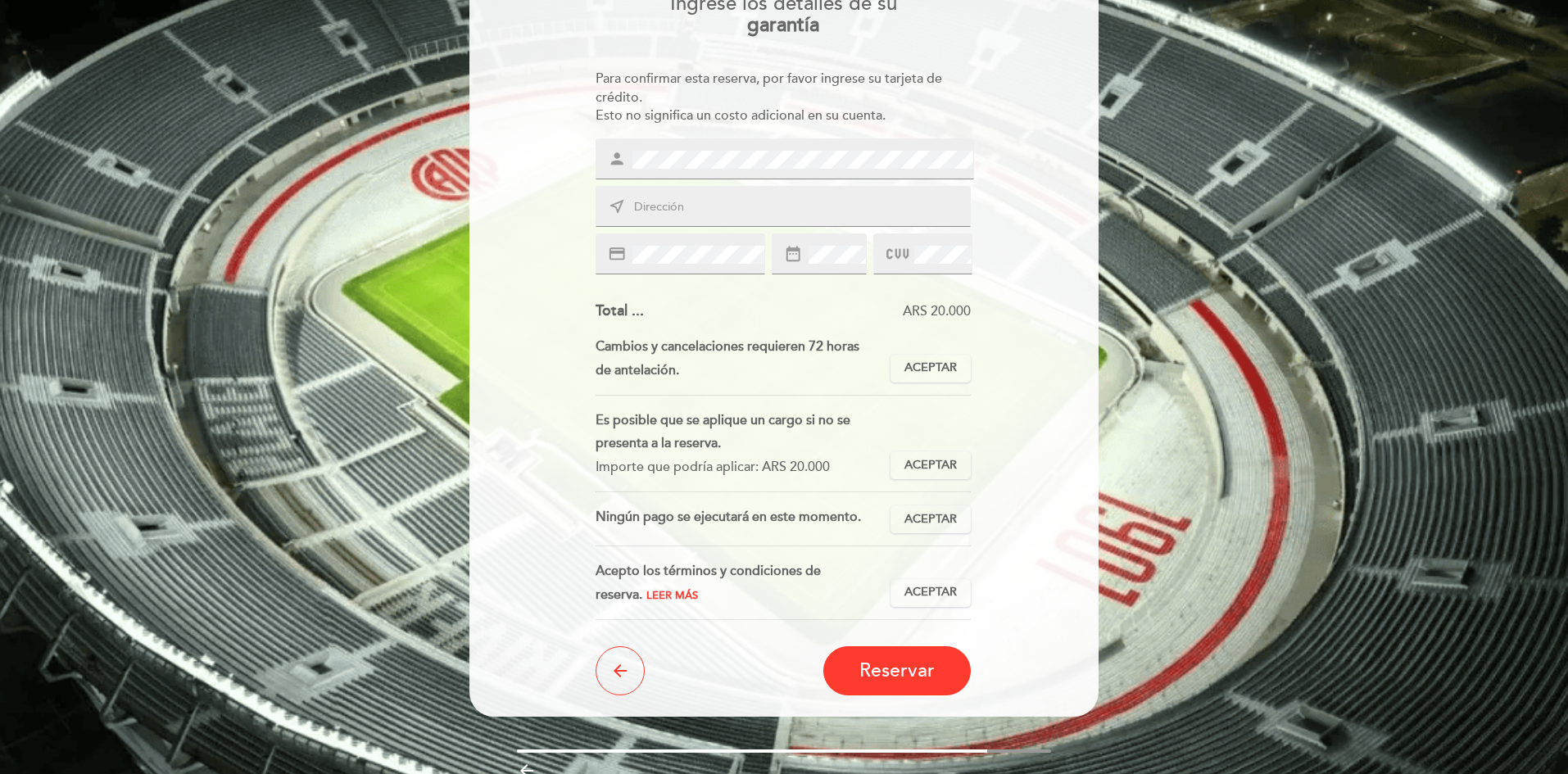
click at [694, 209] on input "text" at bounding box center [803, 208] width 341 height 19
type input "Avenida Jujuy 1535"
click at [909, 260] on span at bounding box center [898, 254] width 25 height 24
click at [944, 367] on span "Aceptar" at bounding box center [930, 367] width 52 height 17
click at [943, 470] on span "Aceptar" at bounding box center [930, 466] width 52 height 17
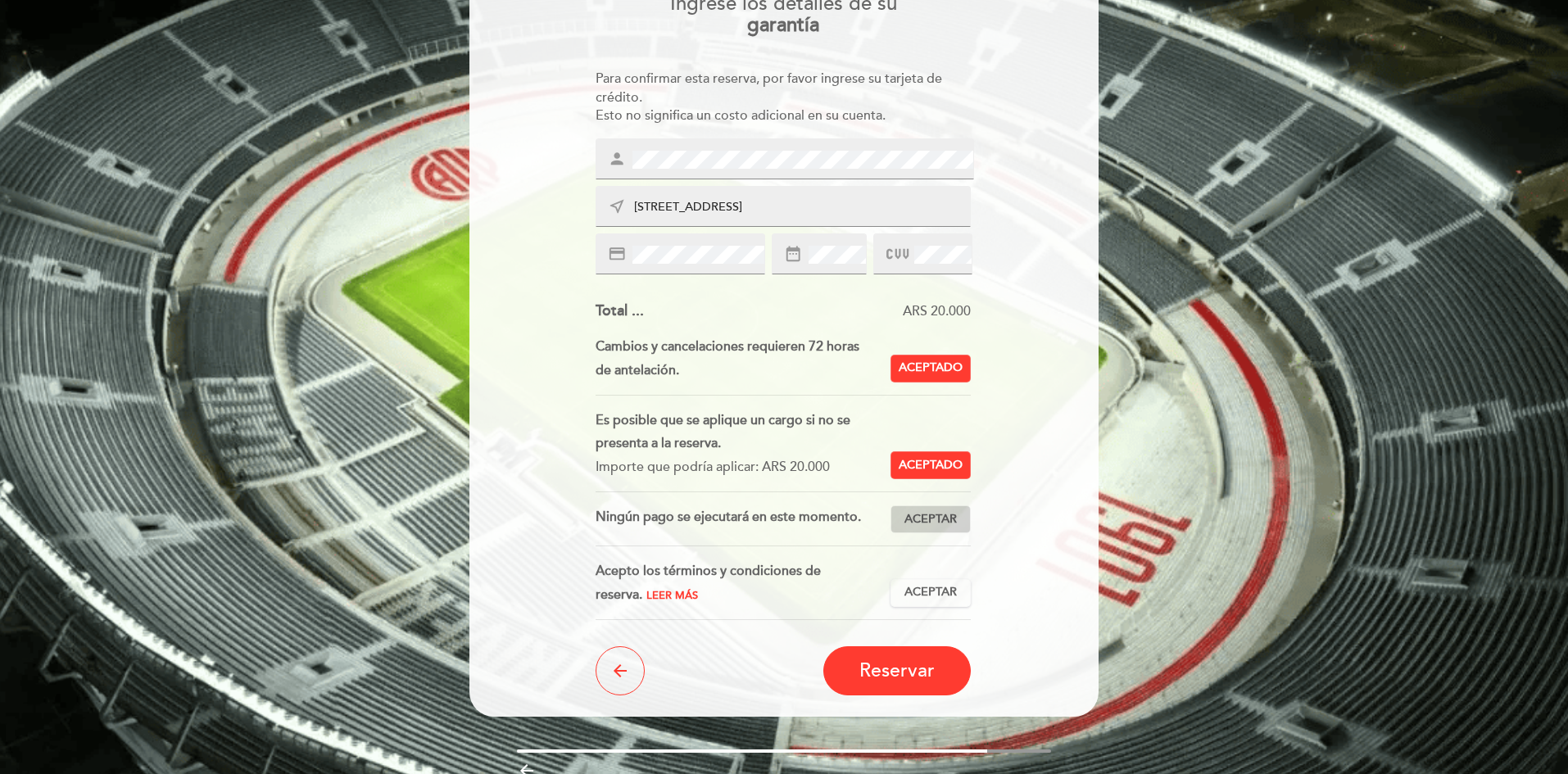
click at [946, 506] on button "Aceptar Aceptado" at bounding box center [931, 519] width 80 height 28
click at [933, 593] on span "Aceptar" at bounding box center [930, 592] width 52 height 17
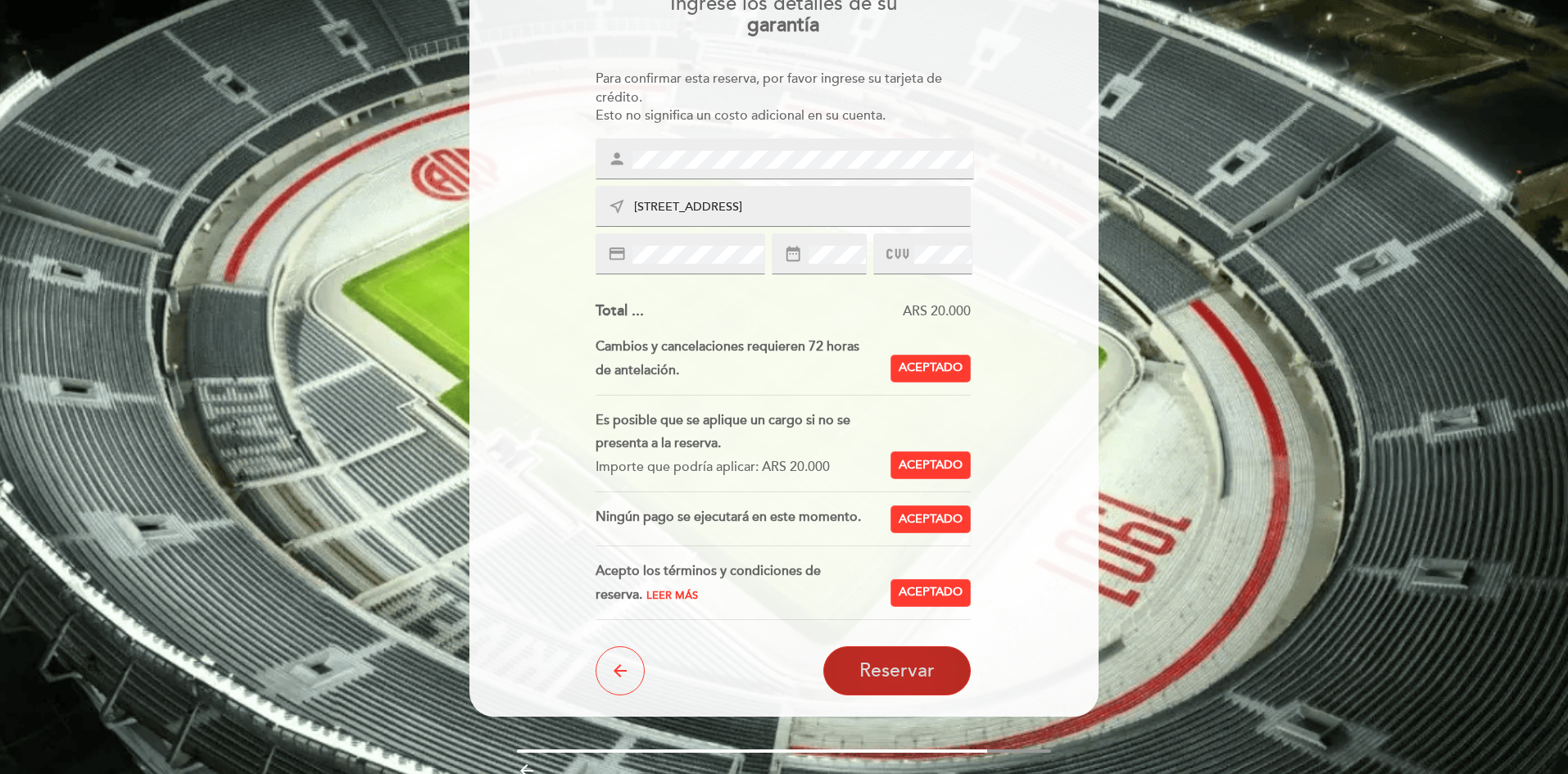
click at [915, 683] on button "Reservar" at bounding box center [896, 670] width 148 height 50
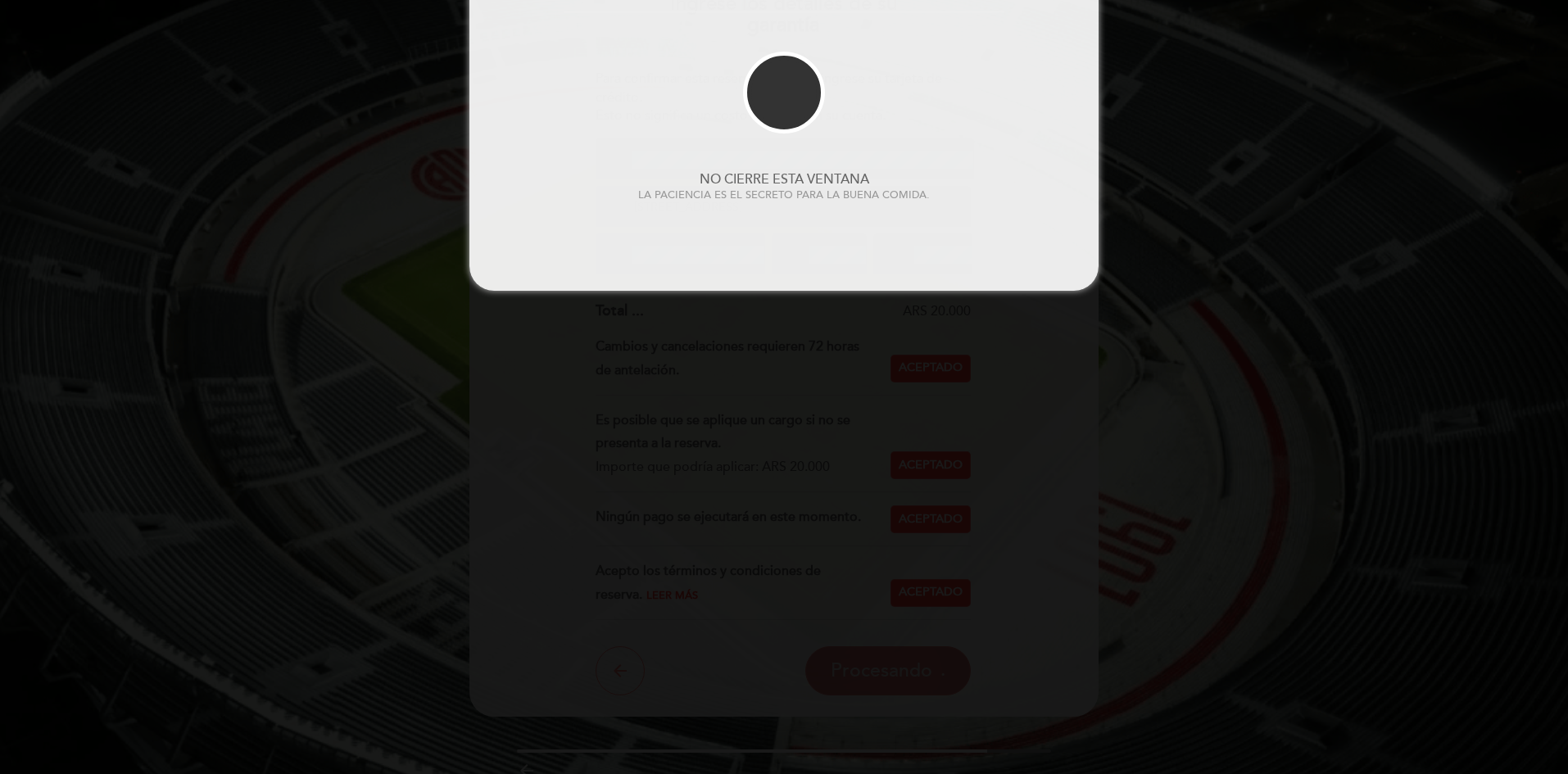
scroll to position [0, 0]
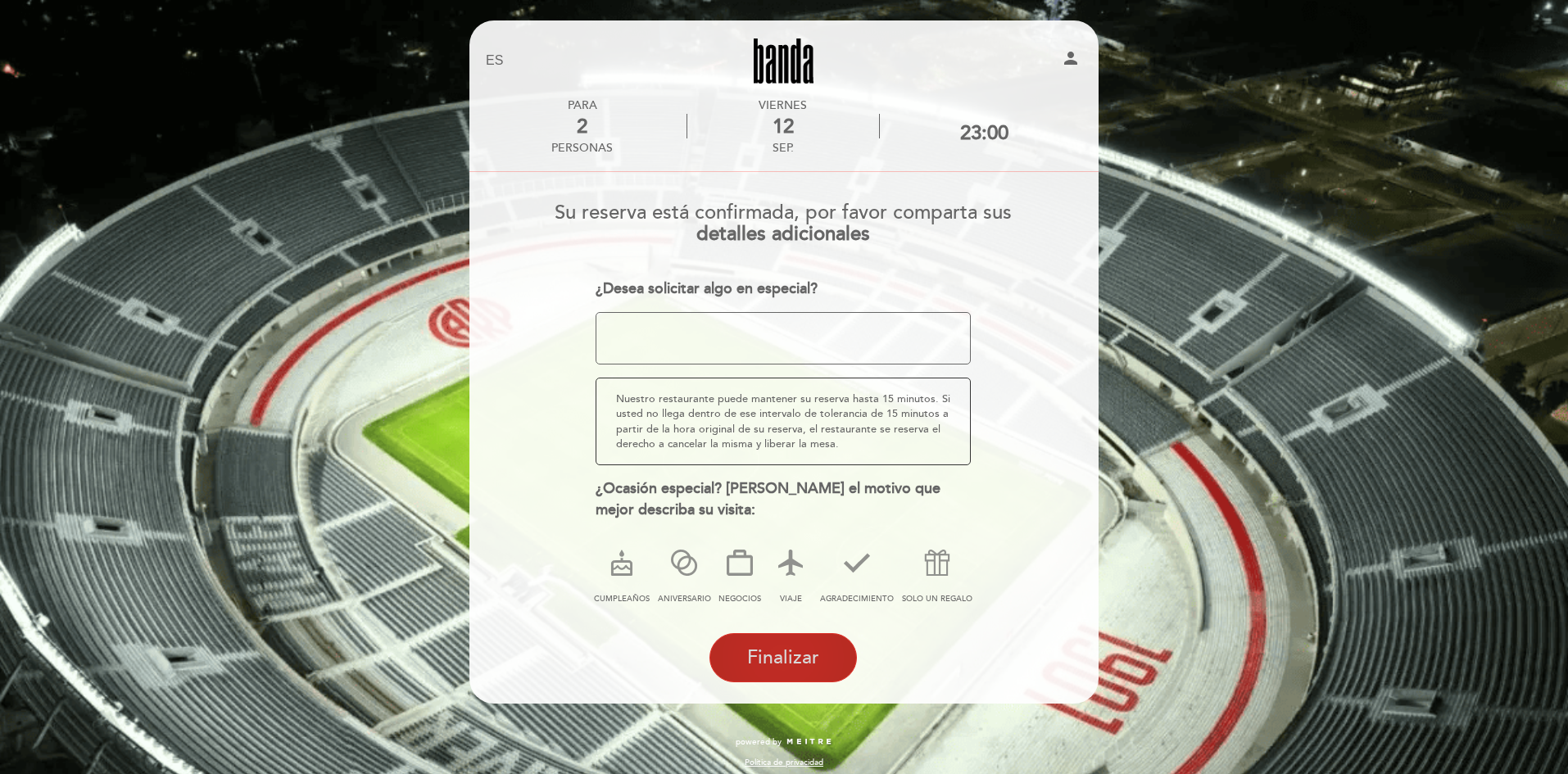
click at [769, 664] on span "Finalizar" at bounding box center [783, 657] width 72 height 23
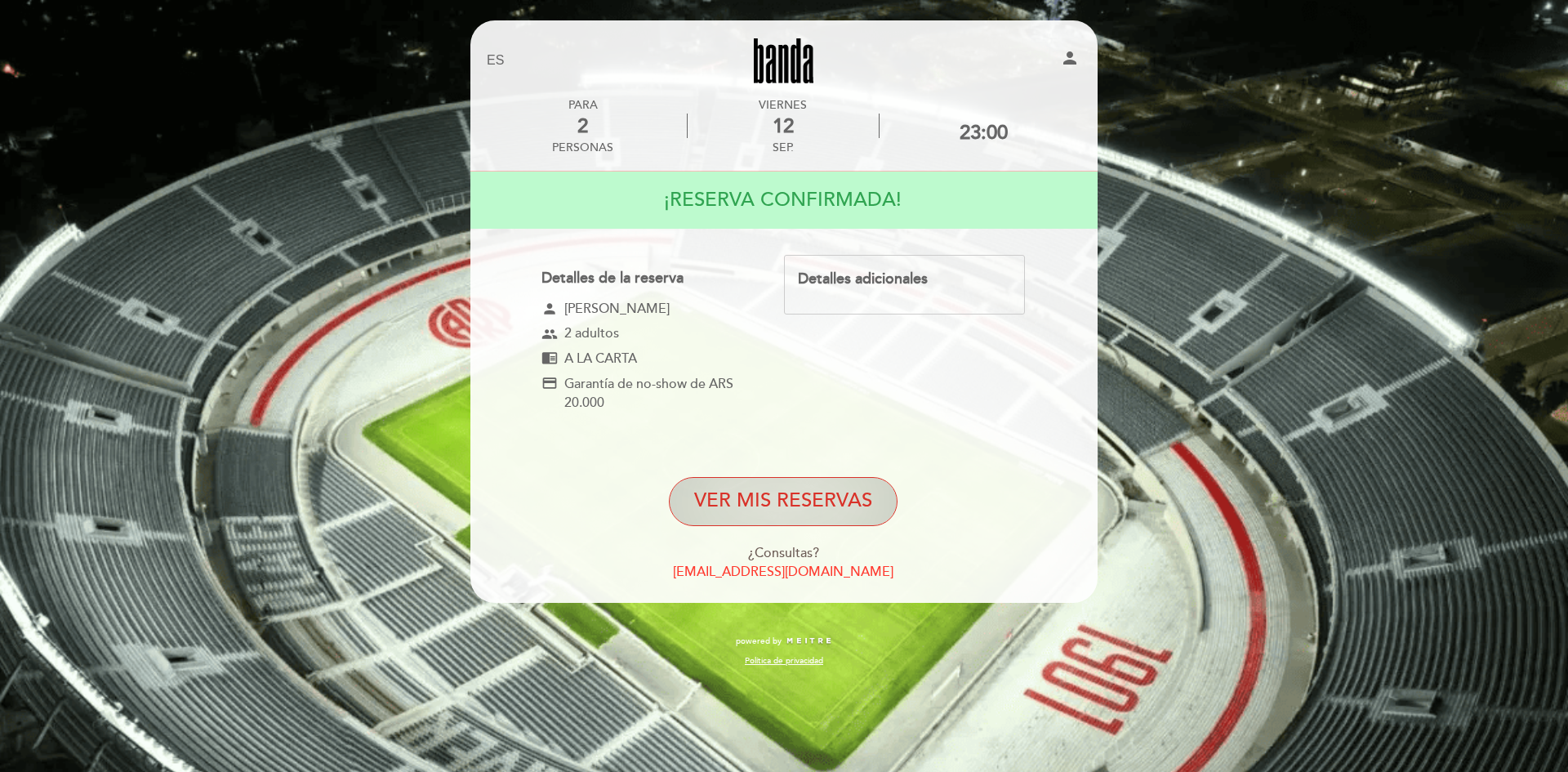
click at [803, 518] on button "VER MIS RESERVAS" at bounding box center [783, 501] width 229 height 49
select select "es"
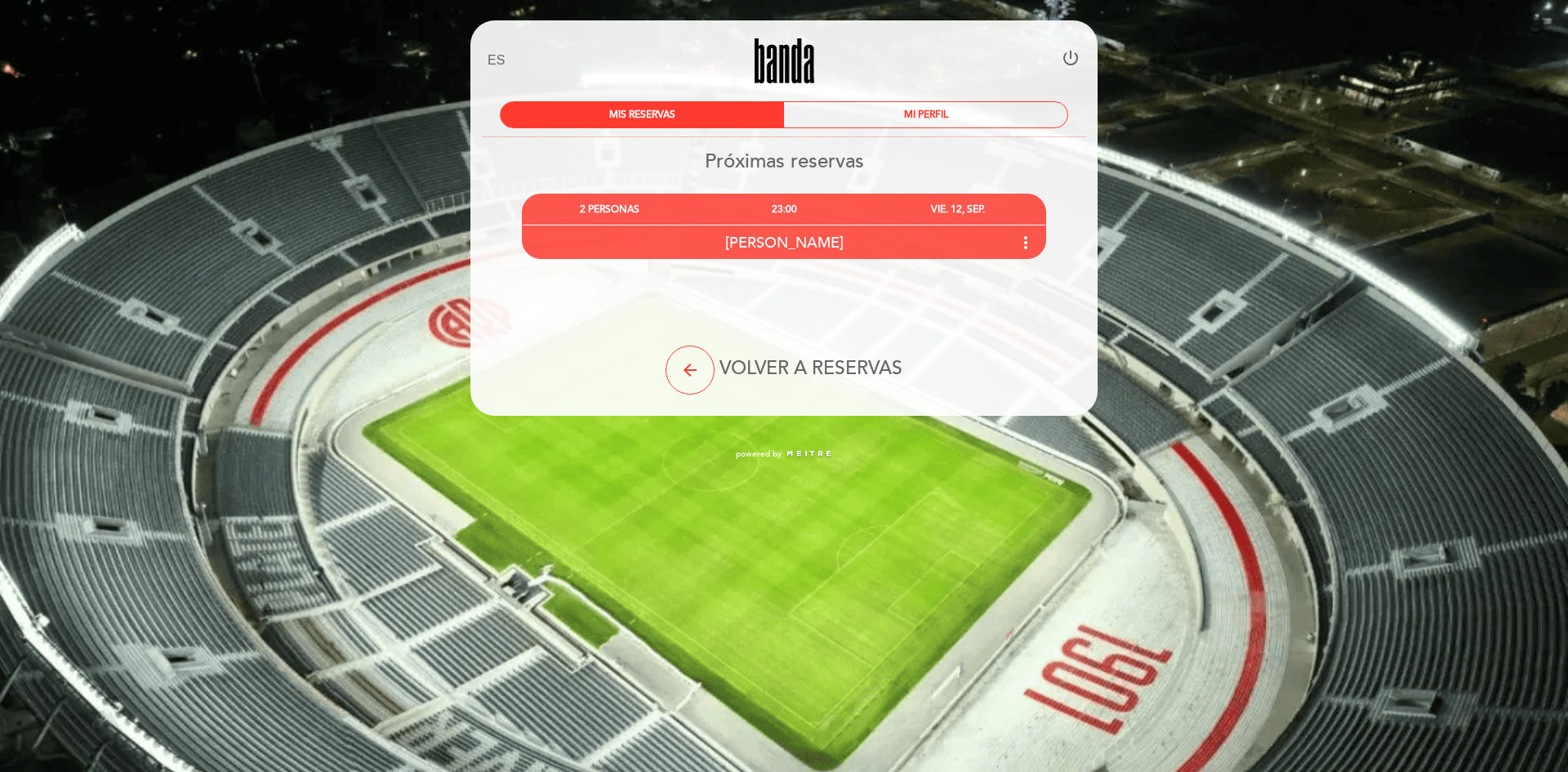
click at [1074, 55] on icon "power_settings_new" at bounding box center [1070, 58] width 20 height 20
select select "es"
